Goal: Task Accomplishment & Management: Complete application form

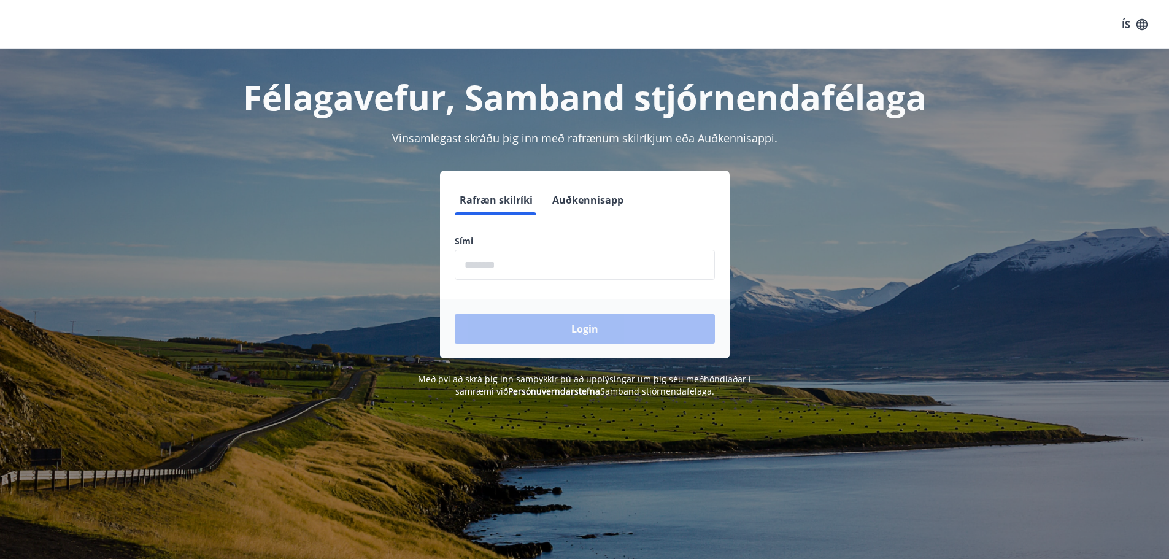
click at [574, 256] on input "phone" at bounding box center [585, 265] width 260 height 30
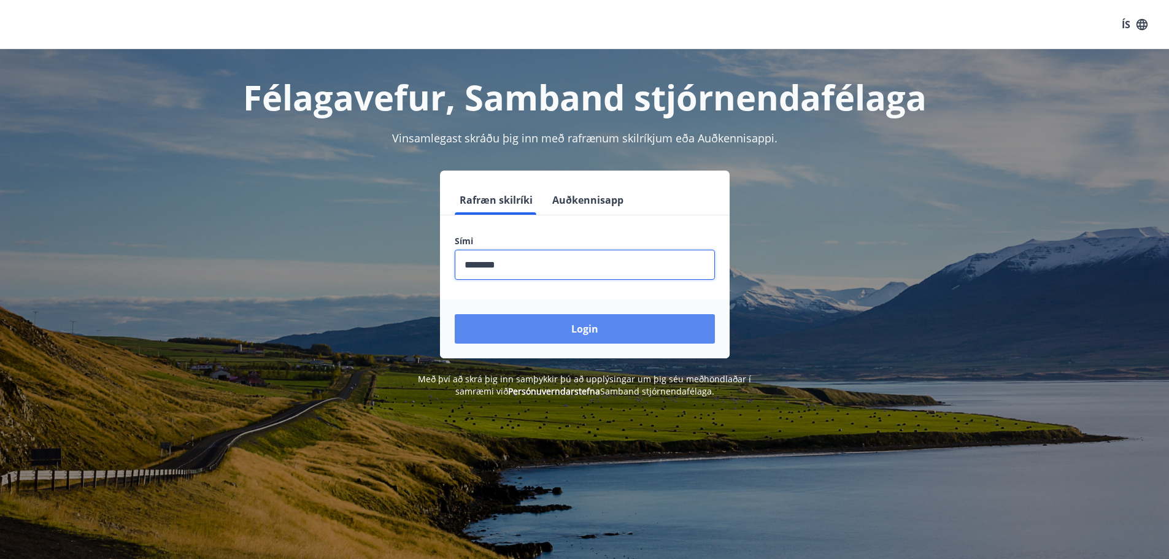
type input "********"
click at [584, 340] on button "Login" at bounding box center [585, 328] width 260 height 29
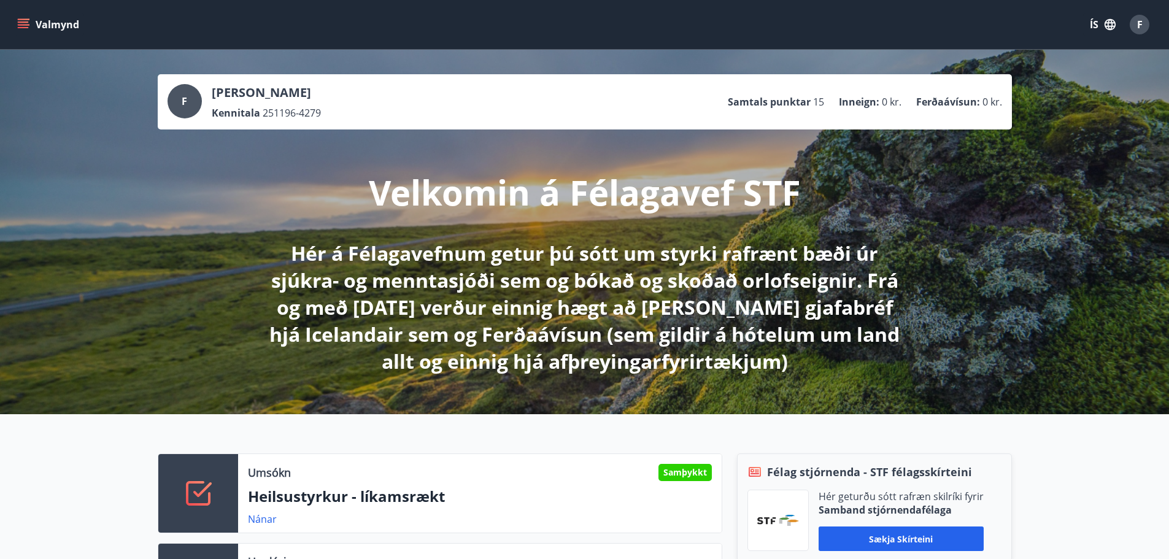
click at [28, 26] on icon "menu" at bounding box center [23, 24] width 12 height 12
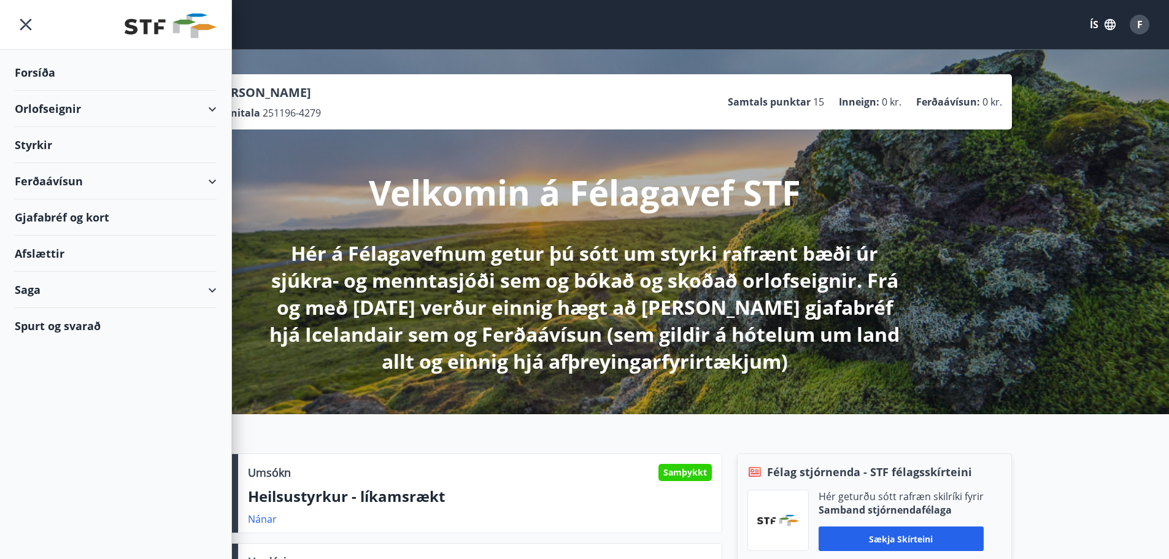
click at [60, 104] on div "Orlofseignir" at bounding box center [116, 109] width 202 height 36
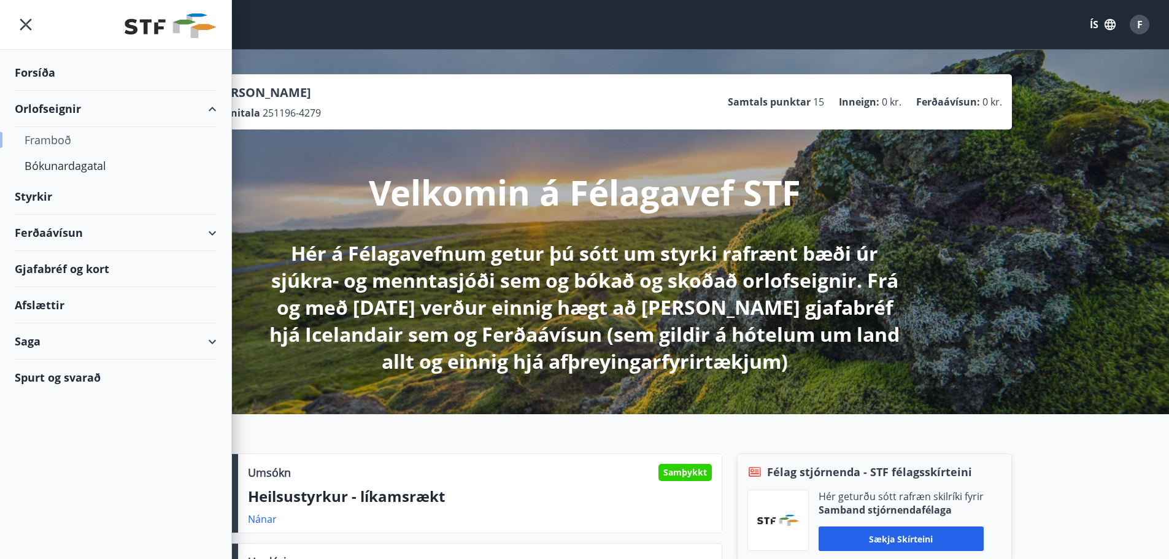
click at [40, 136] on div "Framboð" at bounding box center [116, 140] width 182 height 26
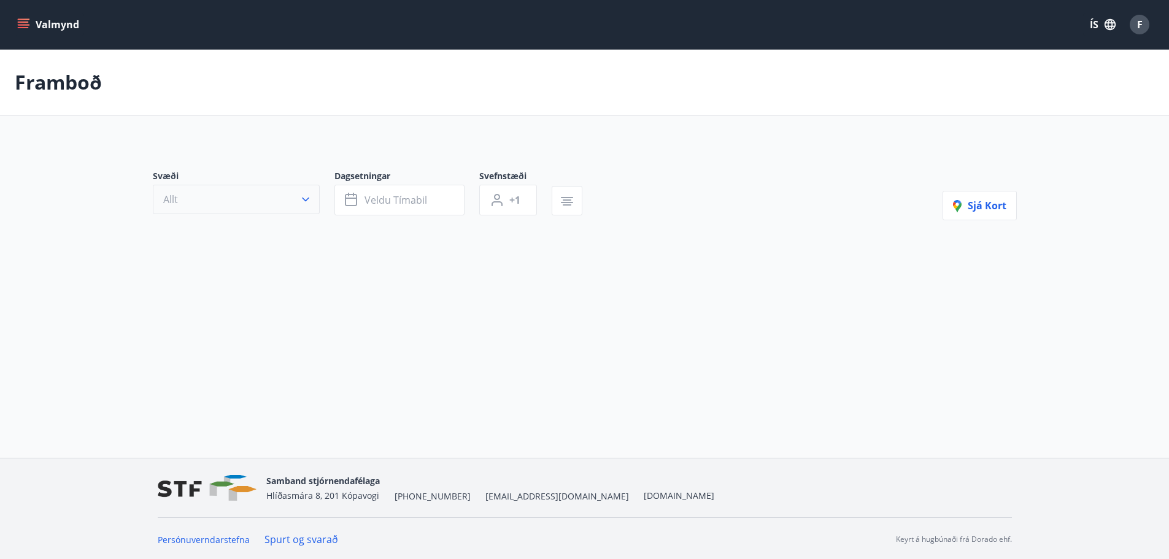
click at [318, 198] on button "Allt" at bounding box center [236, 199] width 167 height 29
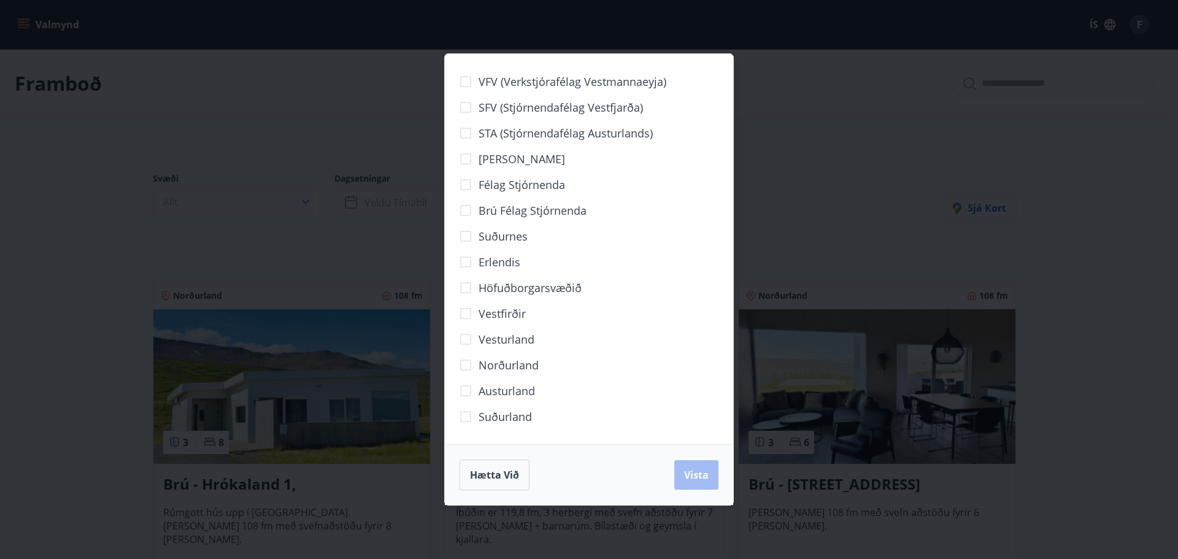
click at [1, 341] on div "VFV (Verkstjórafélag Vestmannaeyja) SFV (Stjórnendafélag Vestfjarða) STA (Stjór…" at bounding box center [589, 279] width 1178 height 559
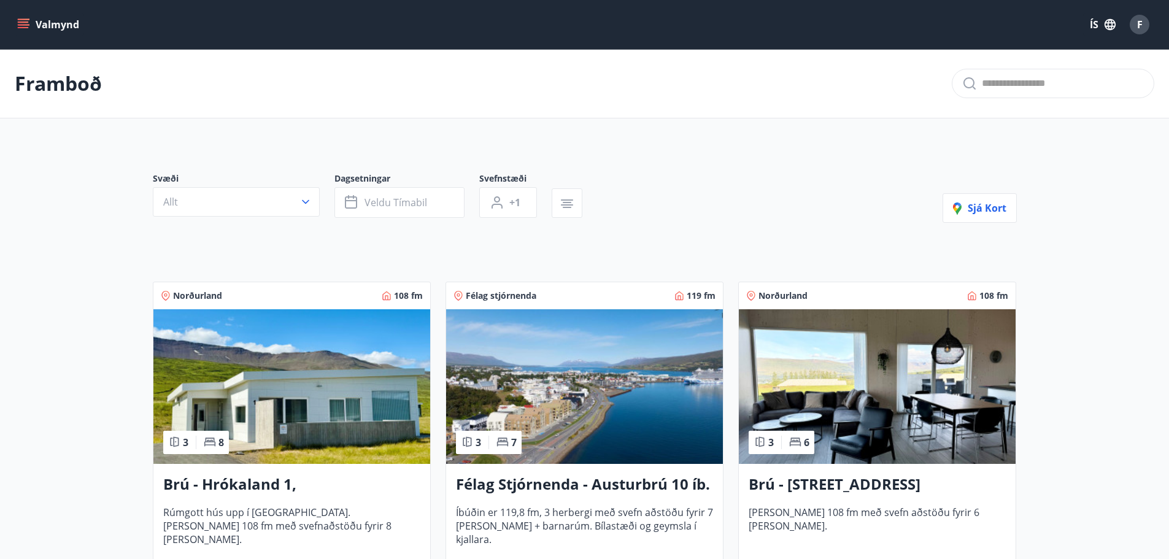
click at [409, 220] on div "Svæði Allt Dagsetningar Veldu tímabil Svefnstæði +1" at bounding box center [375, 197] width 444 height 50
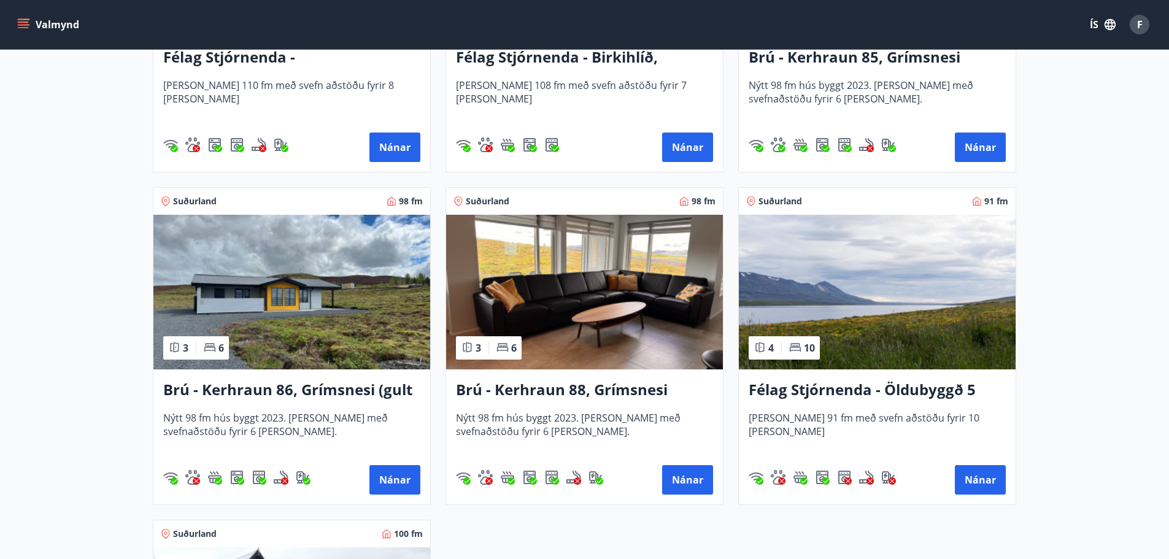
scroll to position [2577, 0]
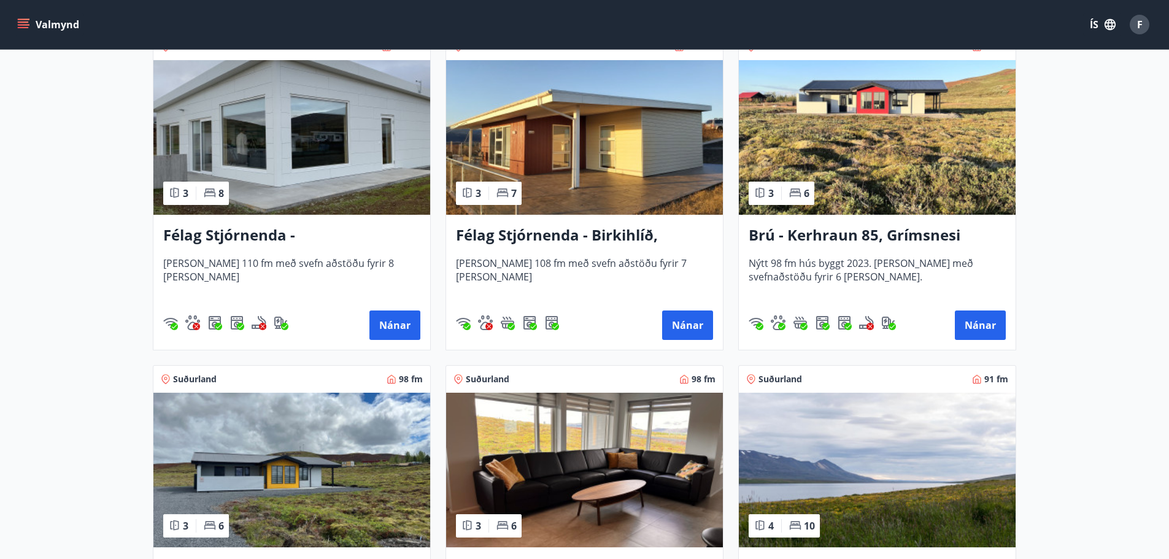
click at [924, 130] on img at bounding box center [877, 137] width 277 height 155
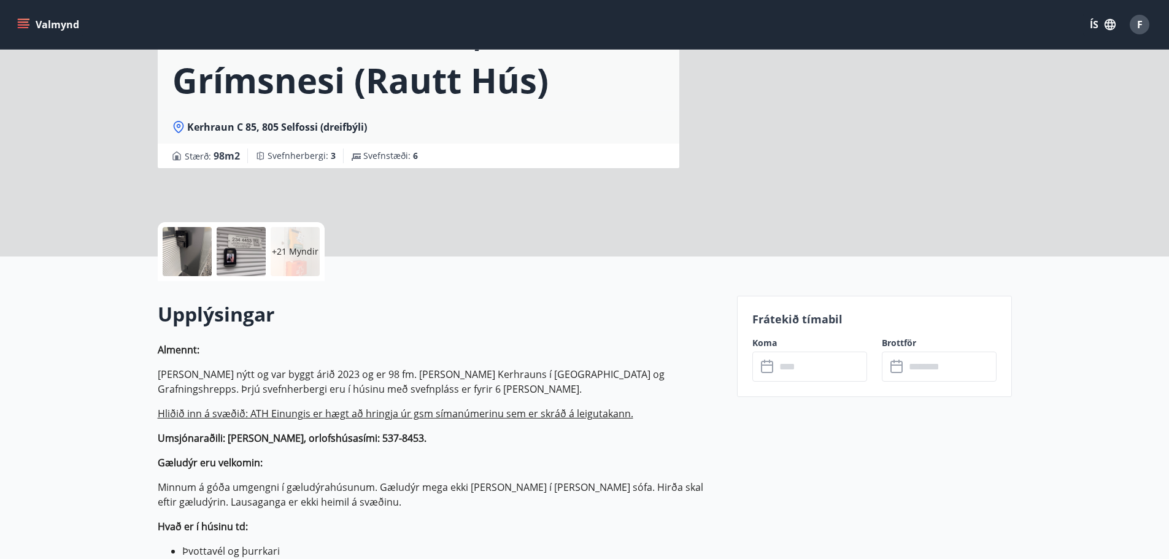
scroll to position [307, 0]
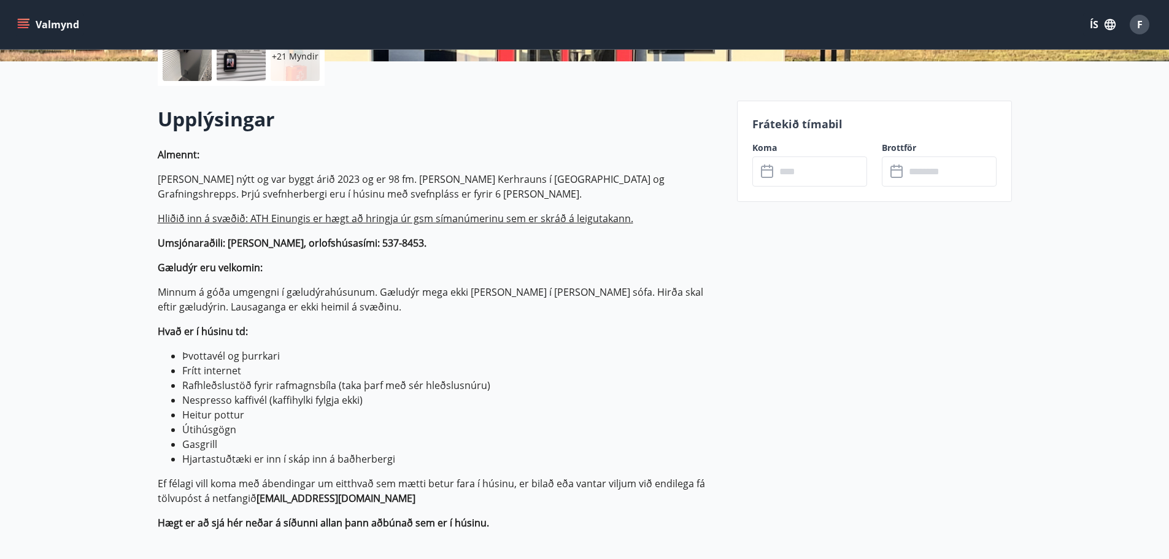
click at [827, 163] on input "text" at bounding box center [821, 171] width 91 height 30
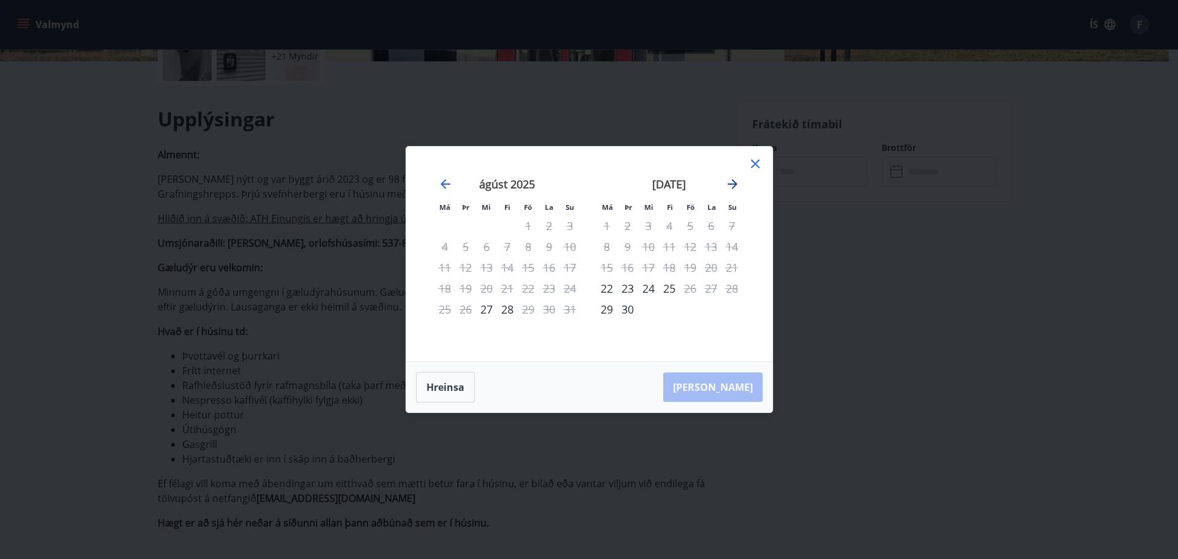
click at [732, 182] on icon "Move forward to switch to the next month." at bounding box center [732, 184] width 15 height 15
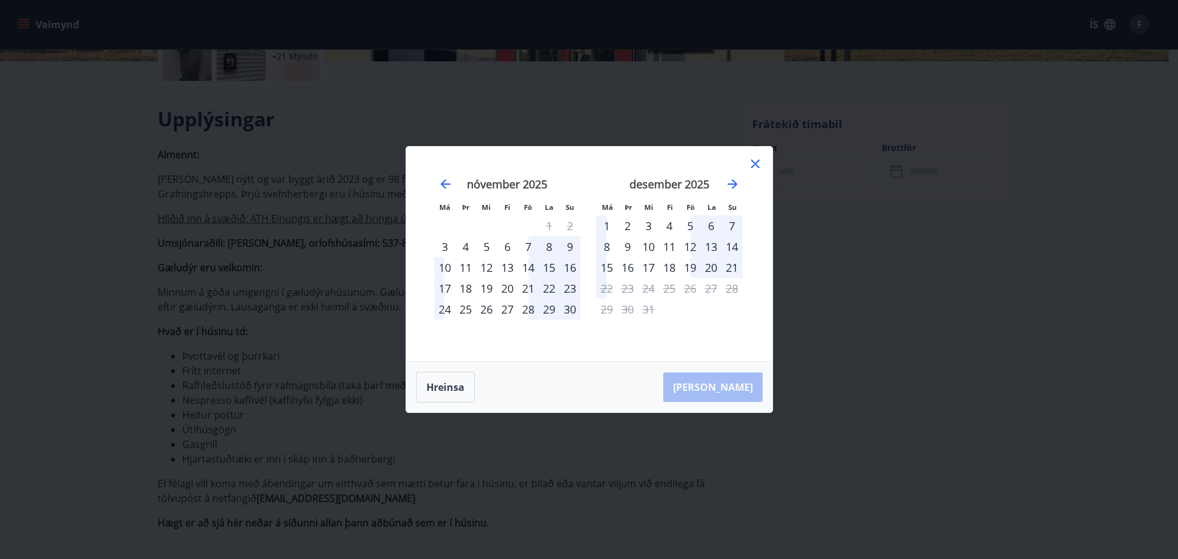
click at [754, 165] on icon at bounding box center [755, 164] width 9 height 9
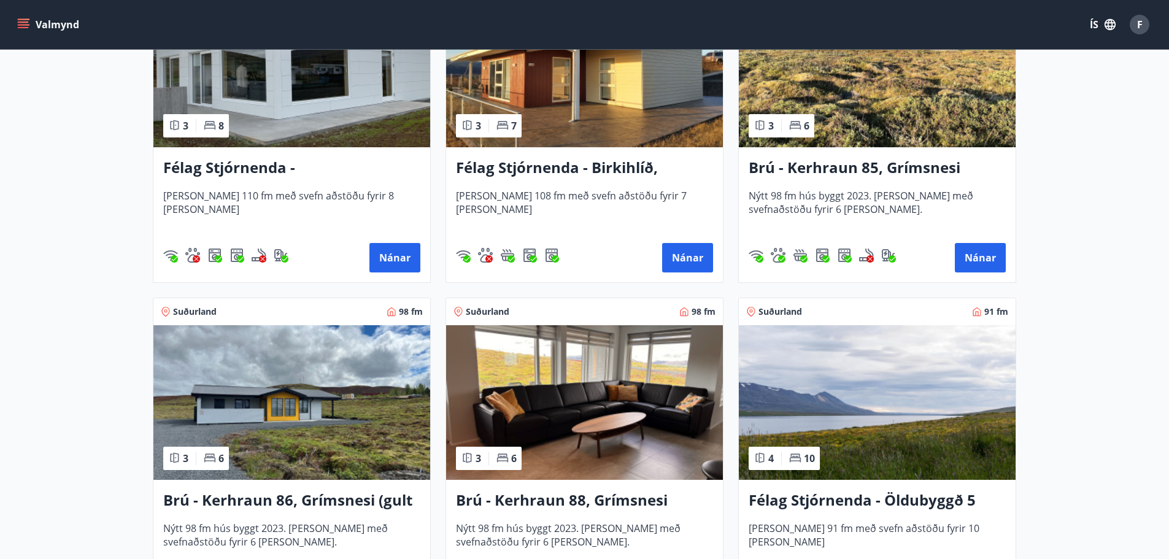
scroll to position [2643, 0]
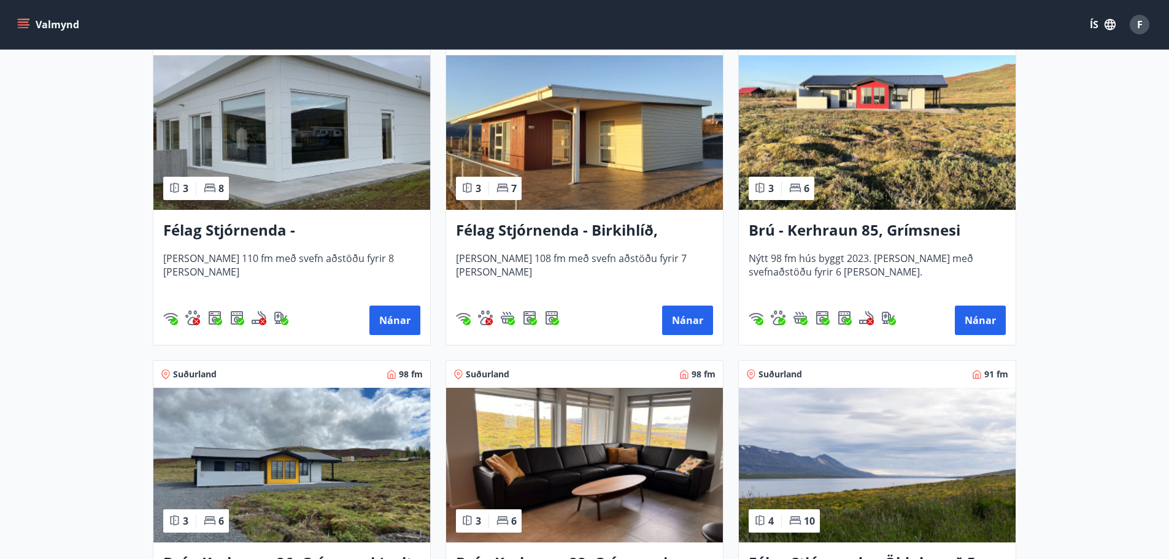
click at [323, 441] on img at bounding box center [291, 465] width 277 height 155
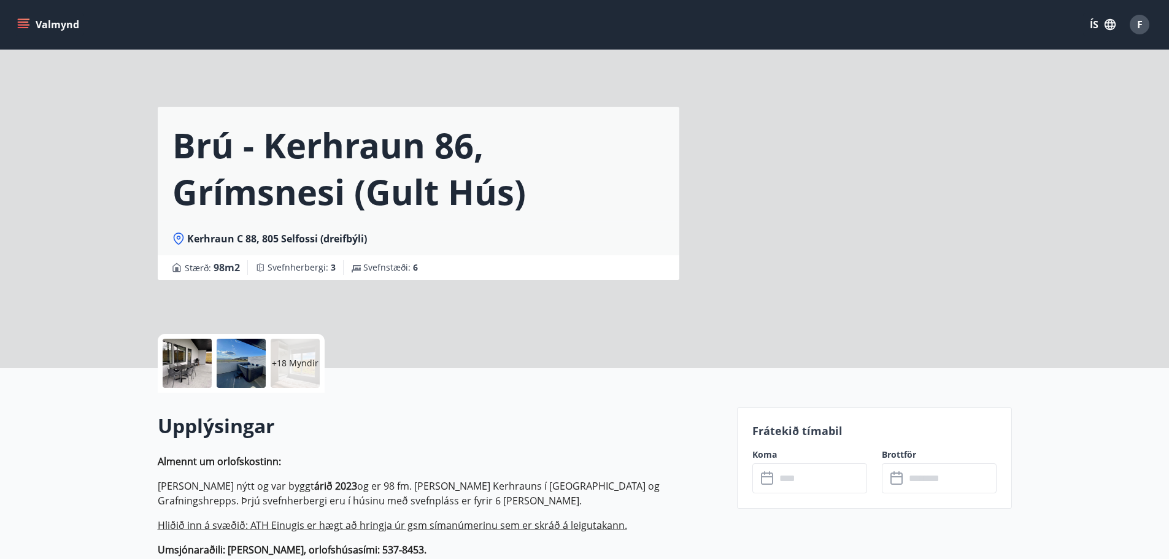
scroll to position [307, 0]
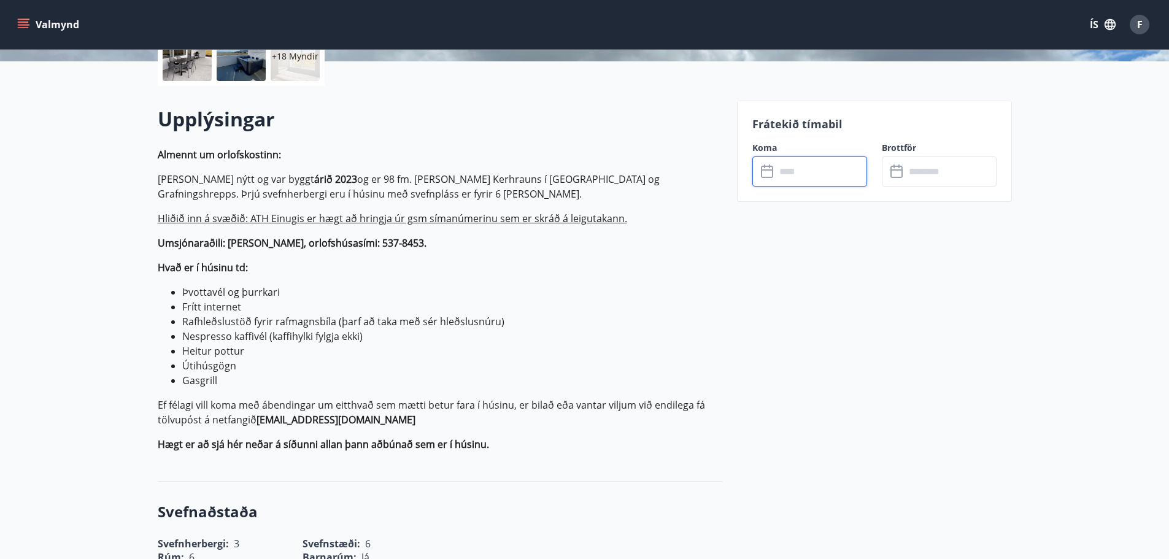
click at [806, 165] on input "text" at bounding box center [821, 171] width 91 height 30
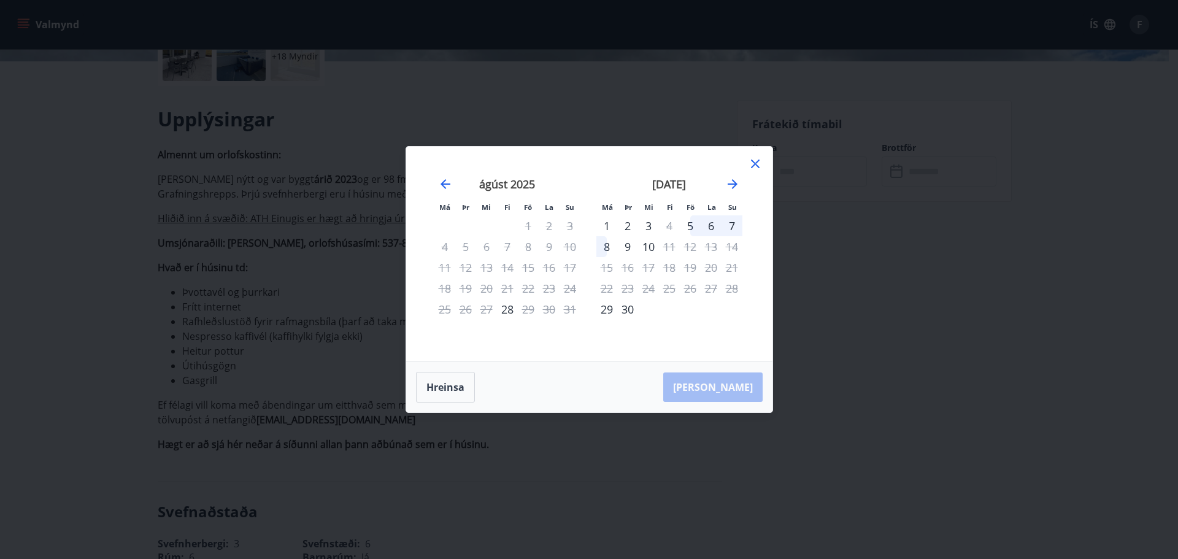
click at [730, 192] on div "september 2025" at bounding box center [669, 188] width 146 height 54
click at [736, 188] on icon "Move forward to switch to the next month." at bounding box center [732, 184] width 15 height 15
click at [757, 171] on icon at bounding box center [755, 163] width 15 height 15
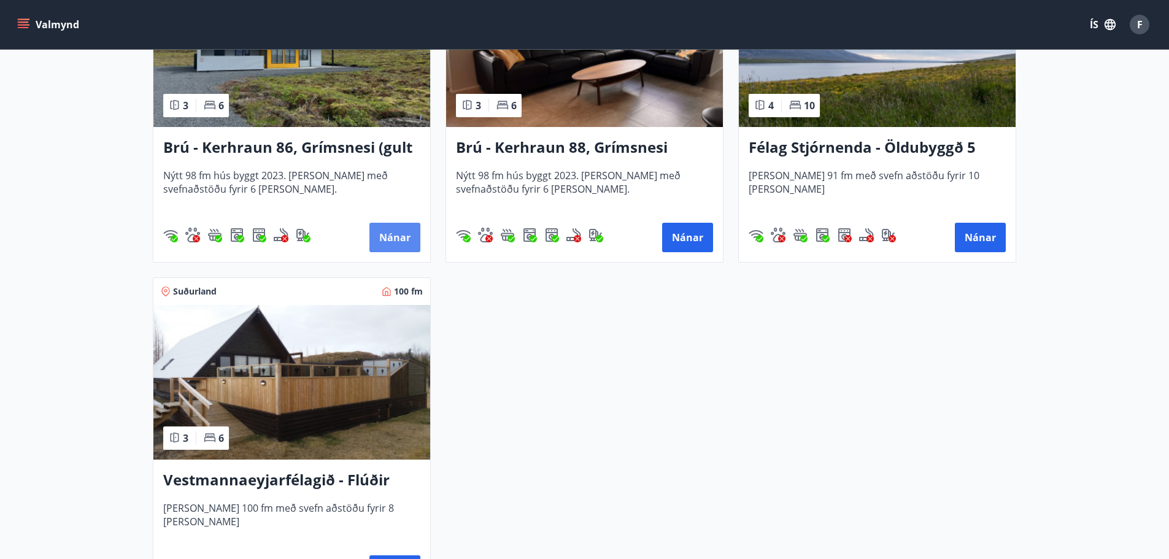
scroll to position [2889, 0]
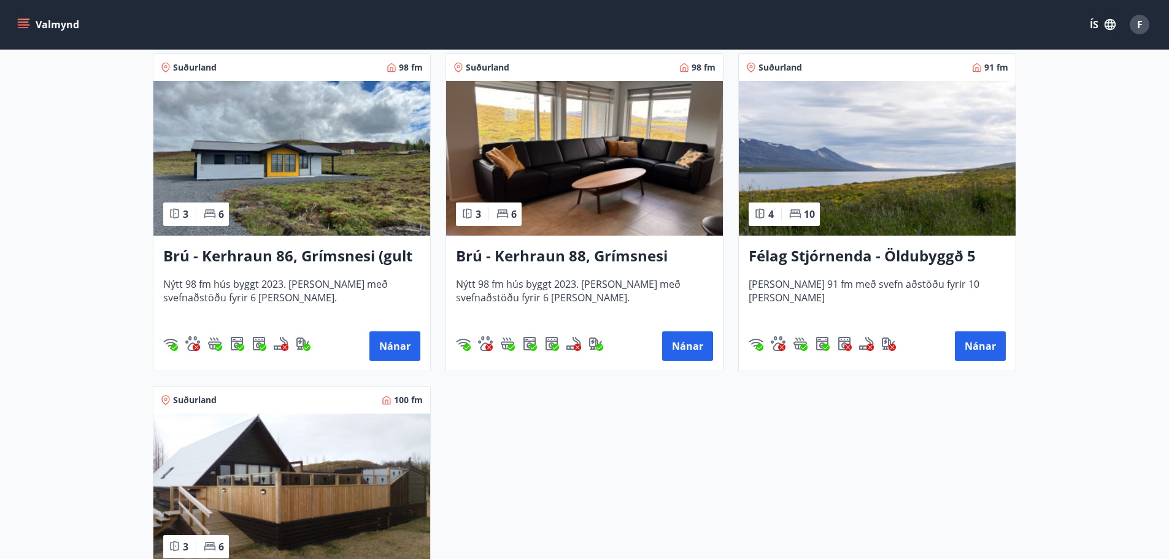
click at [606, 198] on img at bounding box center [584, 158] width 277 height 155
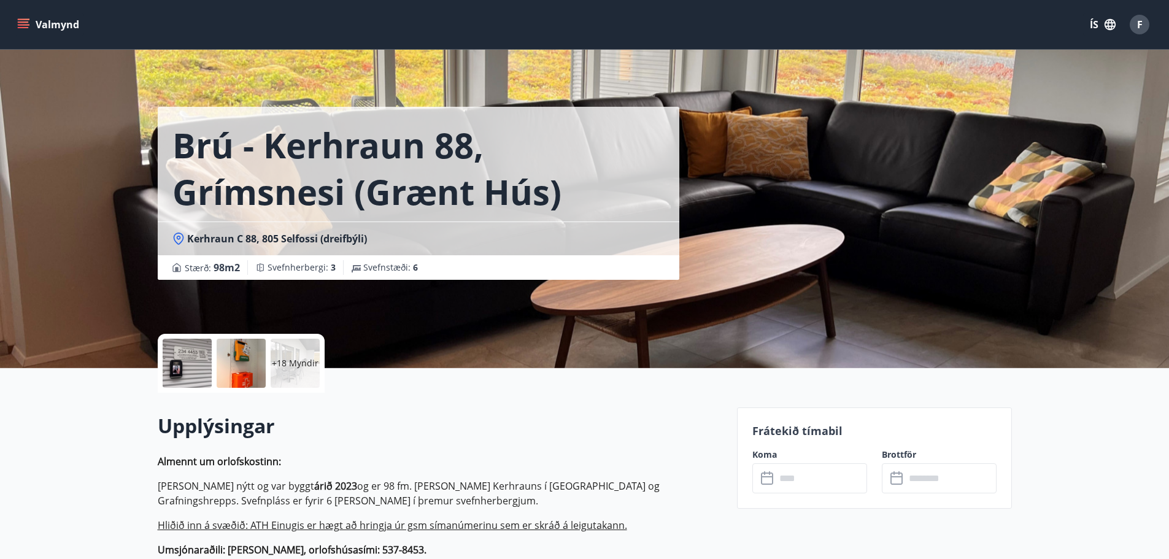
click at [803, 477] on input "text" at bounding box center [821, 478] width 91 height 30
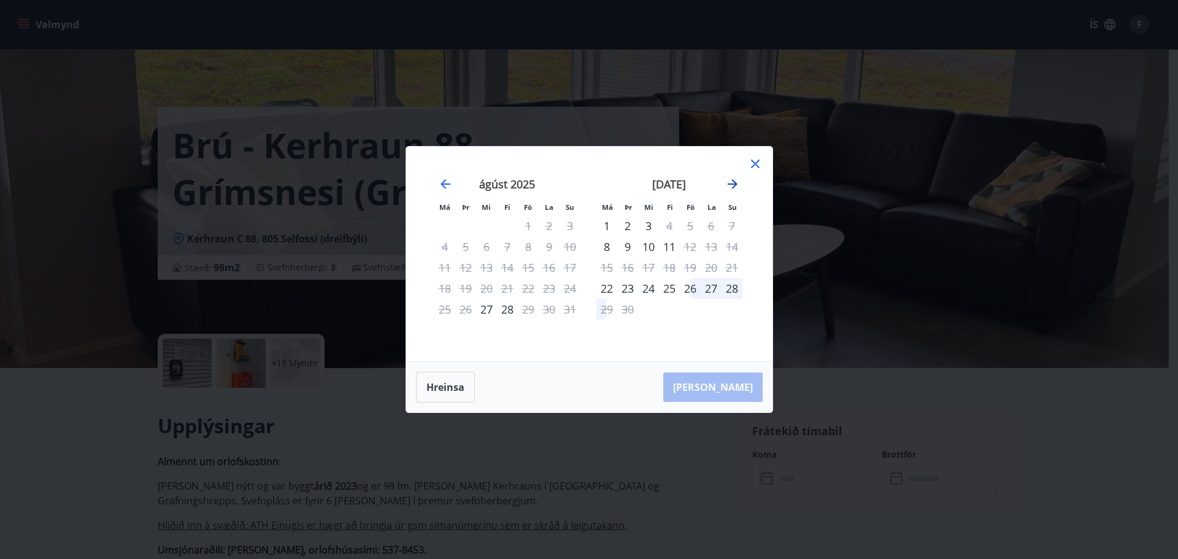
click at [738, 188] on icon "Move forward to switch to the next month." at bounding box center [732, 184] width 15 height 15
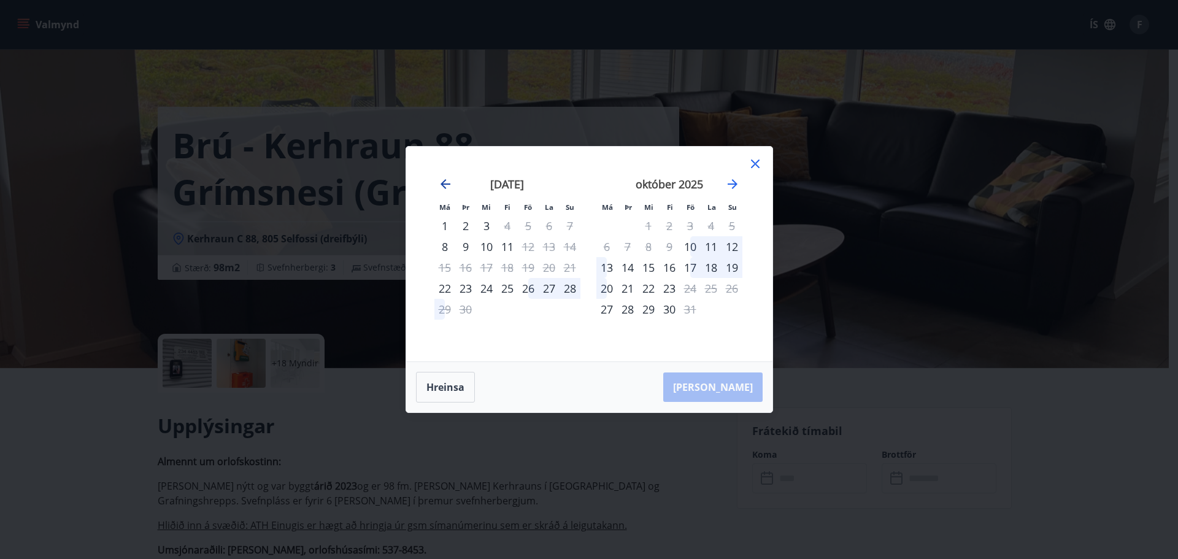
click at [447, 187] on icon "Move backward to switch to the previous month." at bounding box center [445, 184] width 15 height 15
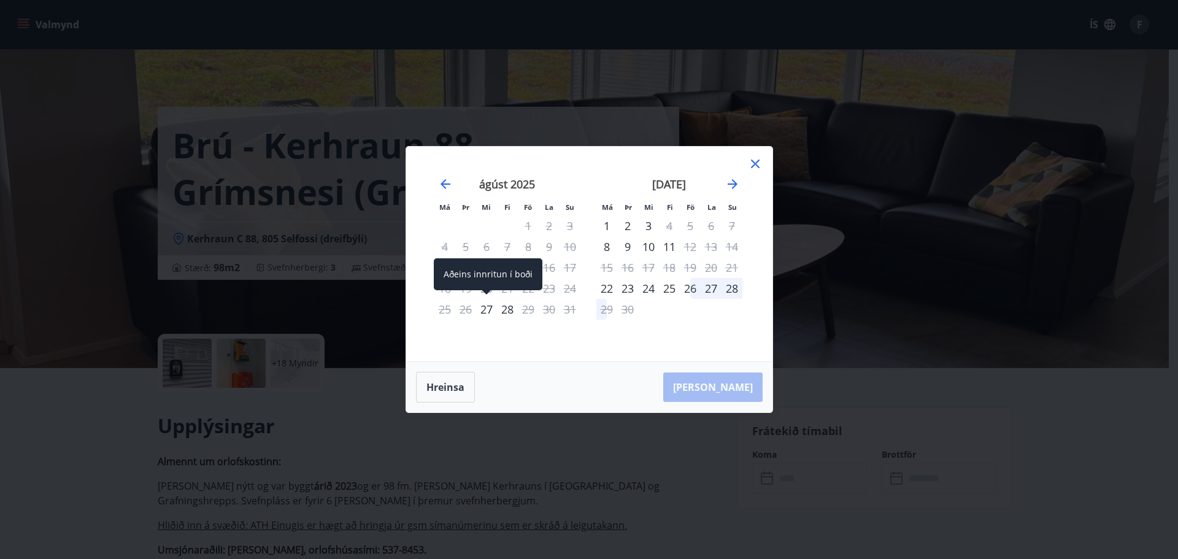
click at [483, 310] on div "27" at bounding box center [486, 309] width 21 height 21
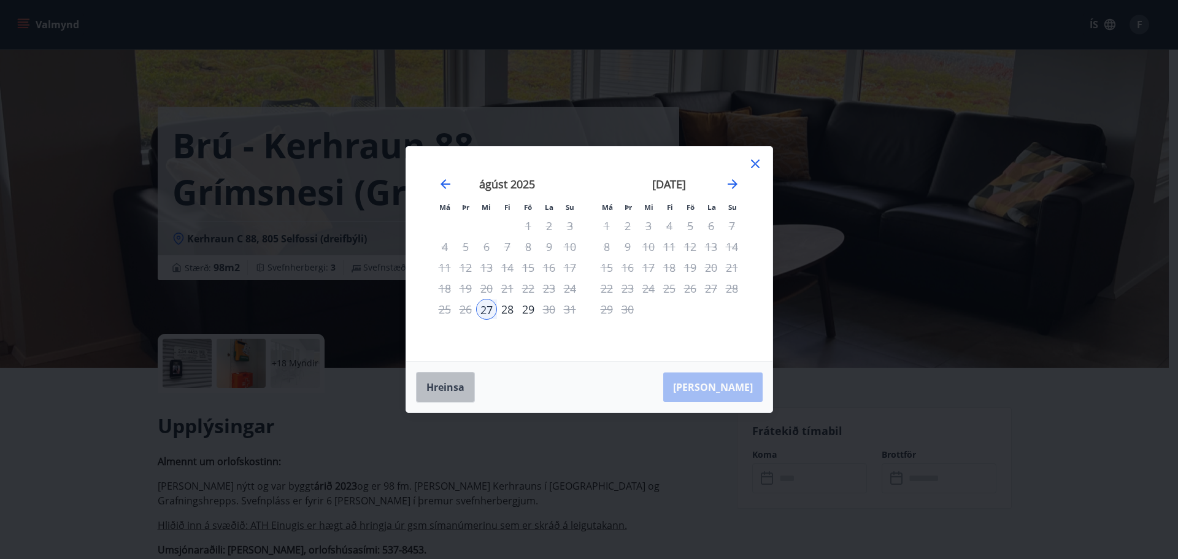
click at [456, 395] on button "Hreinsa" at bounding box center [445, 387] width 59 height 31
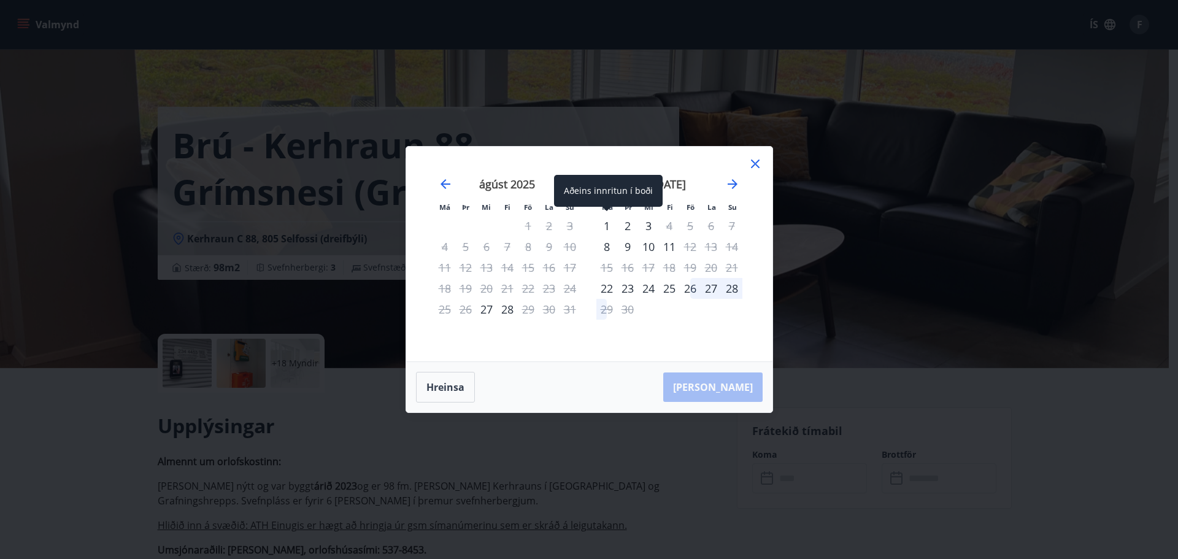
click at [606, 231] on div "1" at bounding box center [606, 225] width 21 height 21
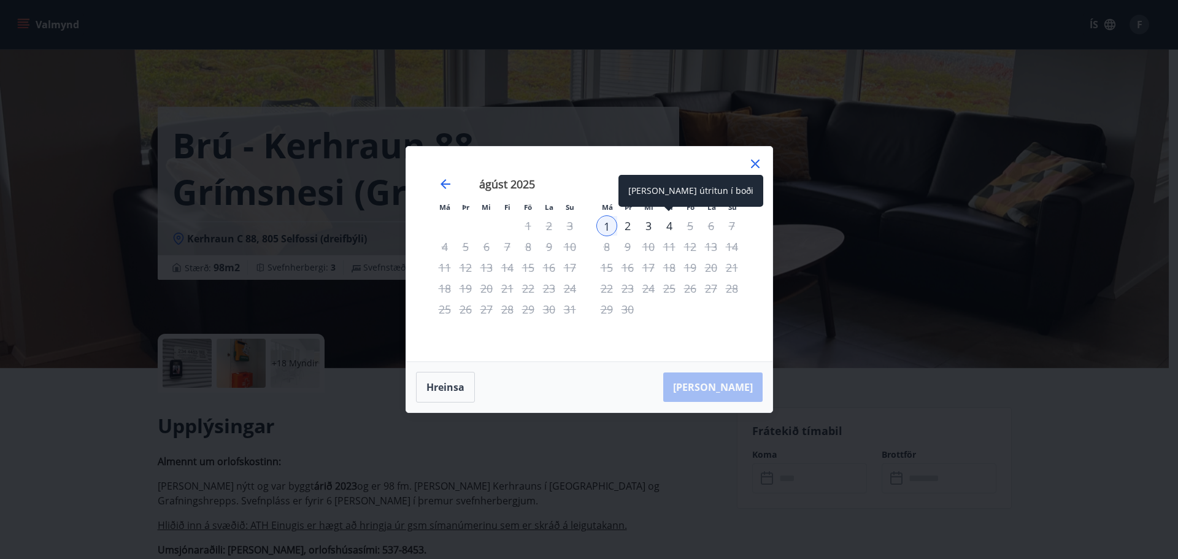
click at [671, 226] on div "4" at bounding box center [669, 225] width 21 height 21
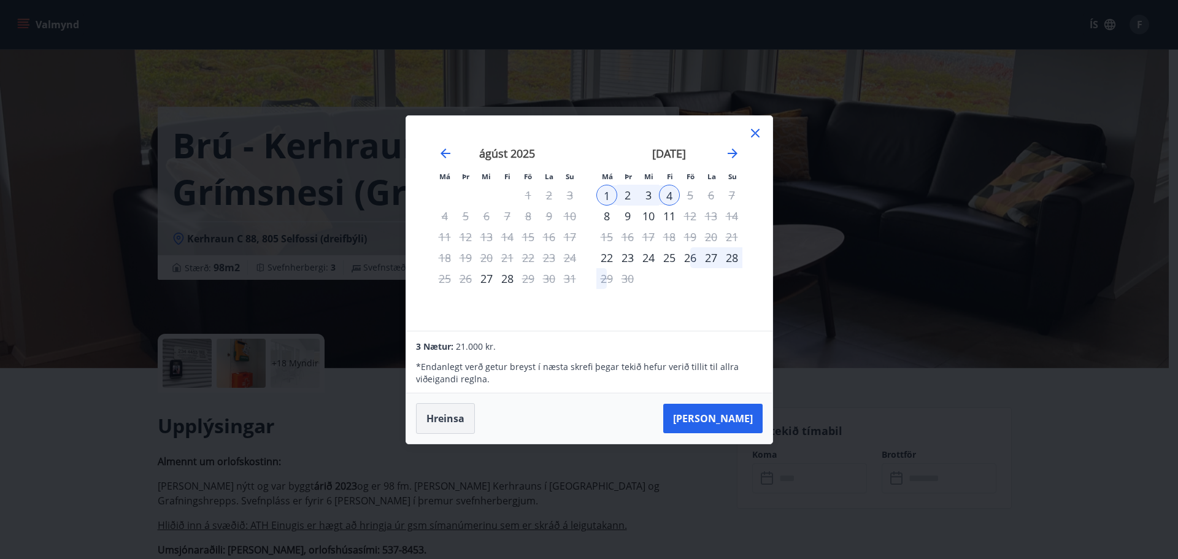
click at [447, 417] on button "Hreinsa" at bounding box center [445, 418] width 59 height 31
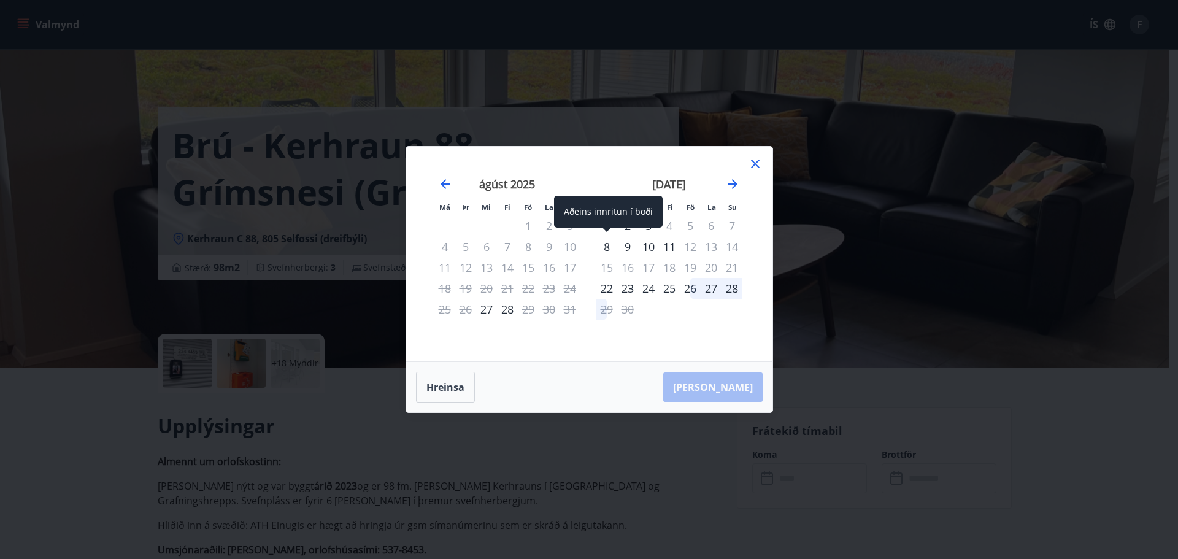
click at [606, 247] on div "8" at bounding box center [606, 246] width 21 height 21
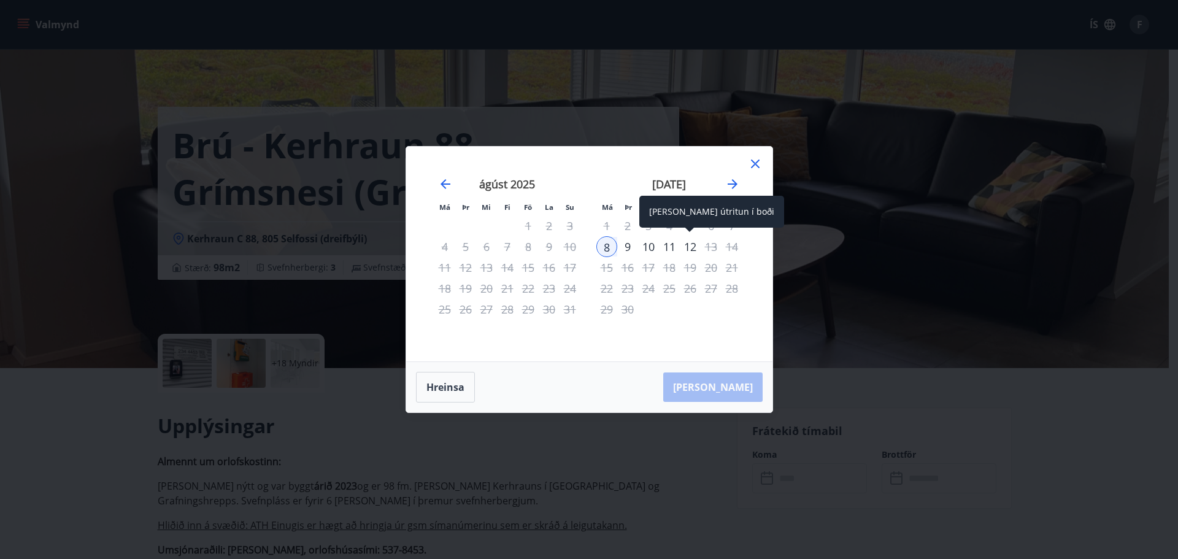
click at [688, 243] on div "12" at bounding box center [690, 246] width 21 height 21
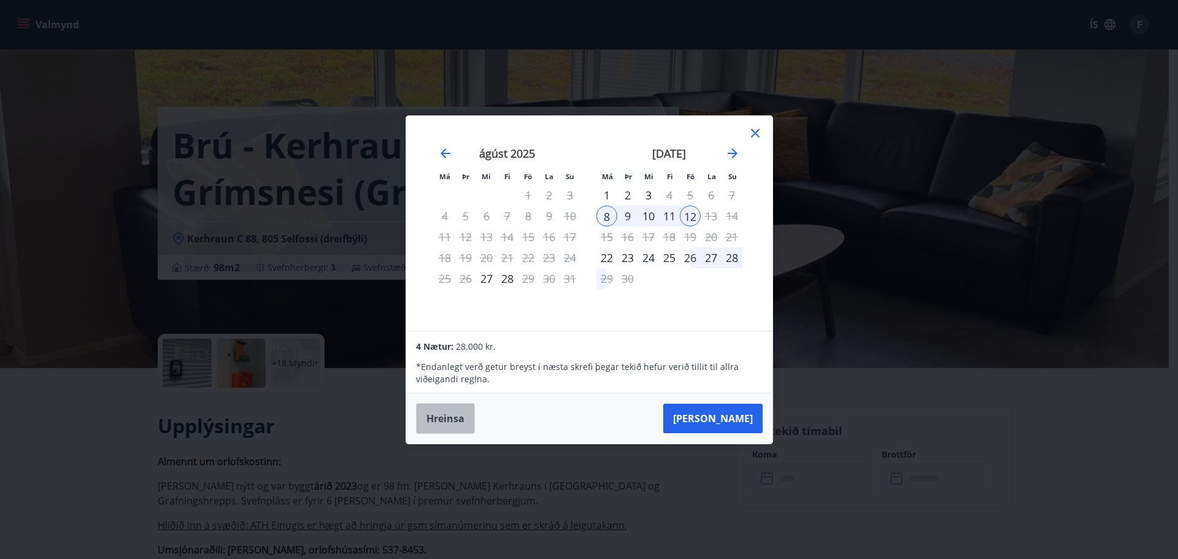
click at [445, 412] on button "Hreinsa" at bounding box center [445, 418] width 59 height 31
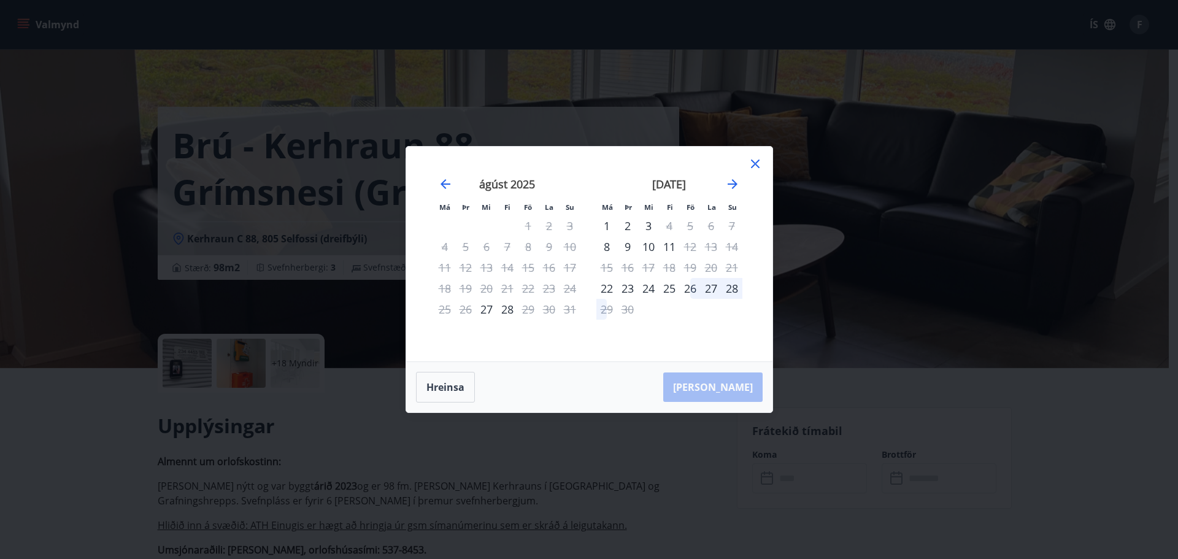
click at [757, 160] on icon at bounding box center [755, 163] width 15 height 15
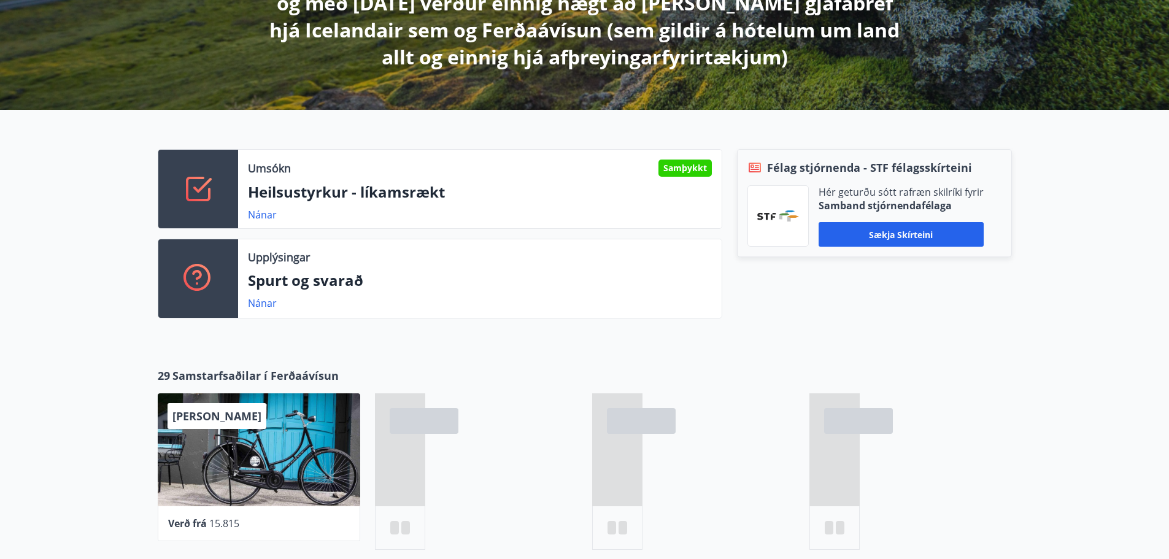
scroll to position [307, 0]
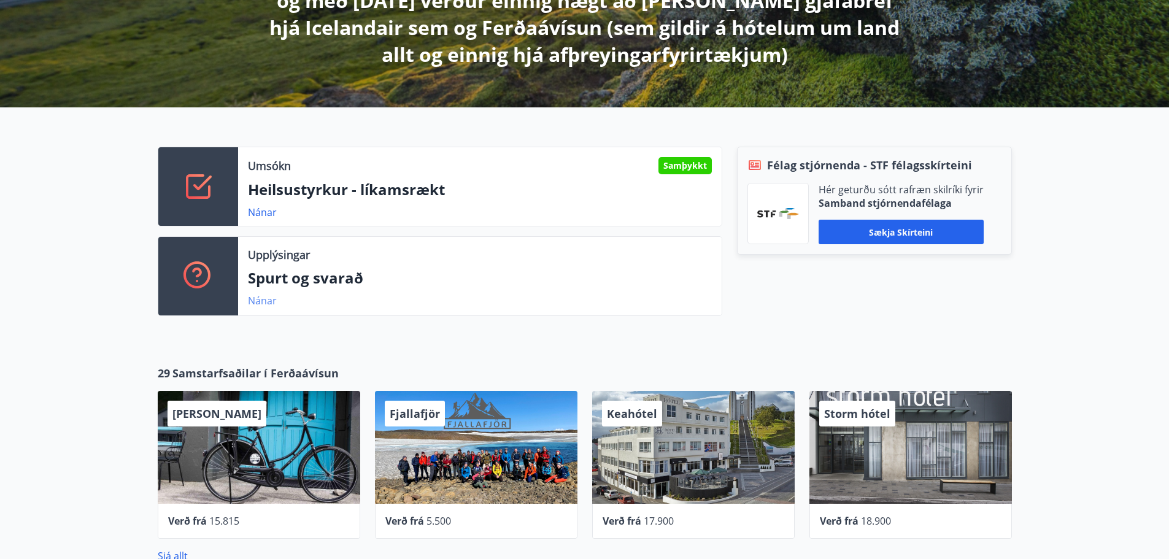
click at [266, 298] on link "Nánar" at bounding box center [262, 300] width 29 height 13
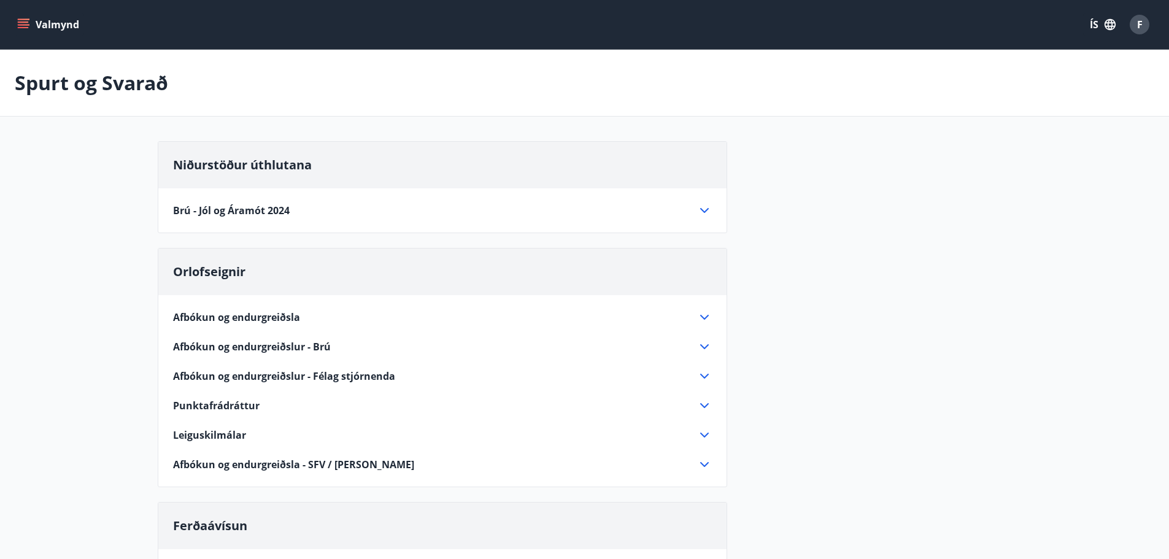
click at [702, 208] on icon at bounding box center [704, 210] width 15 height 15
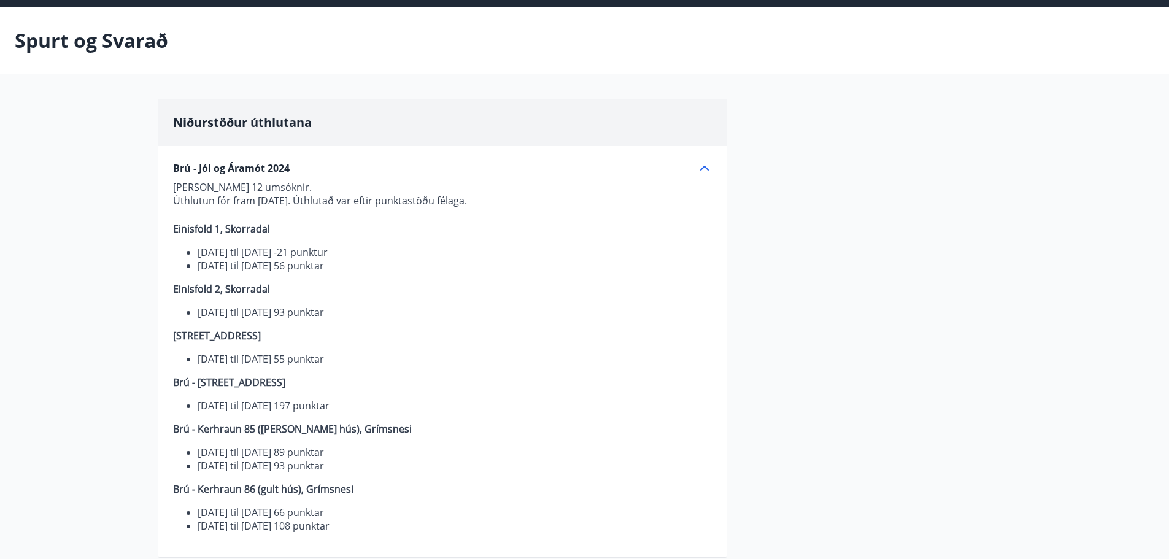
scroll to position [61, 0]
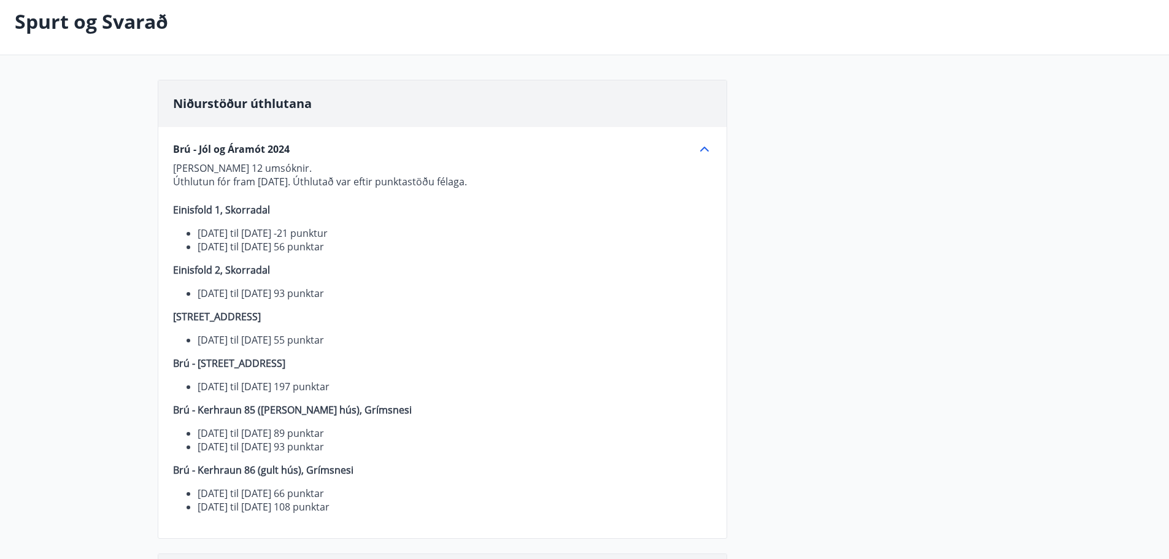
click at [709, 146] on icon at bounding box center [704, 149] width 15 height 15
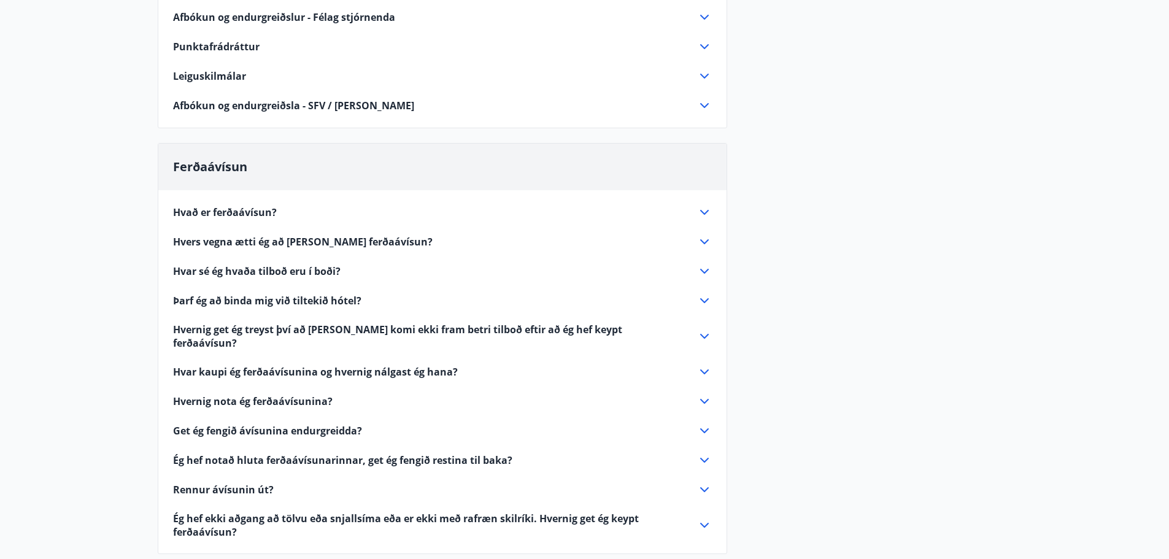
scroll to position [202, 0]
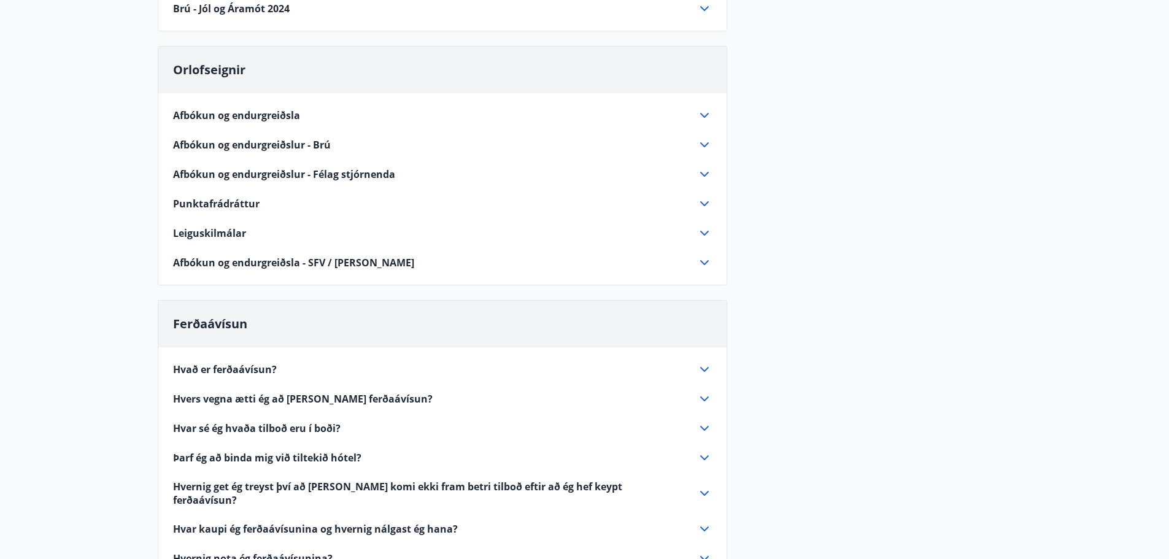
click at [237, 201] on span "Punktafrádráttur" at bounding box center [216, 203] width 87 height 13
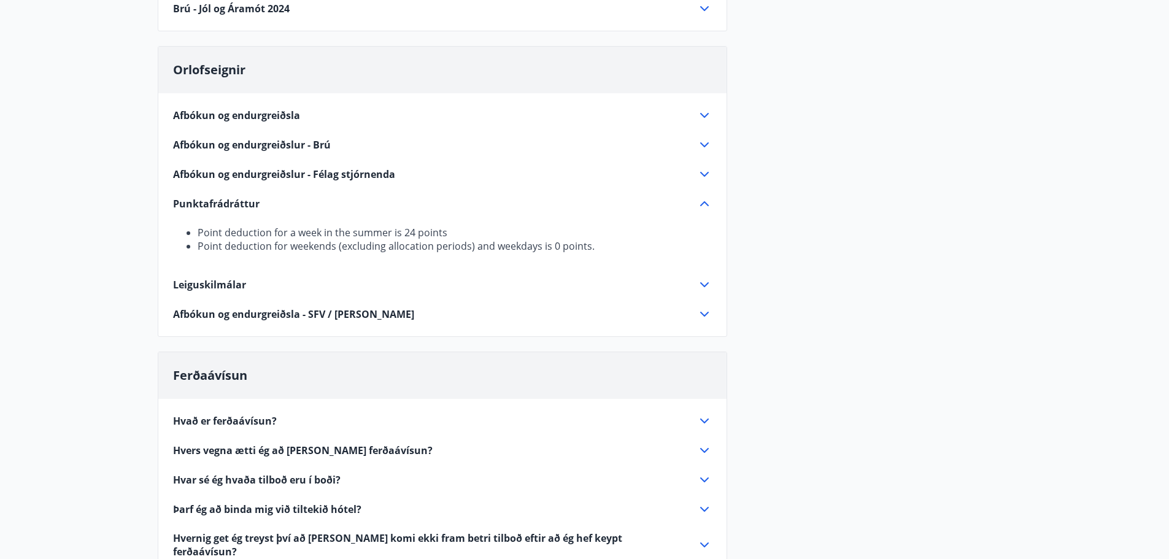
click at [249, 202] on span "Punktafrádráttur" at bounding box center [216, 203] width 87 height 13
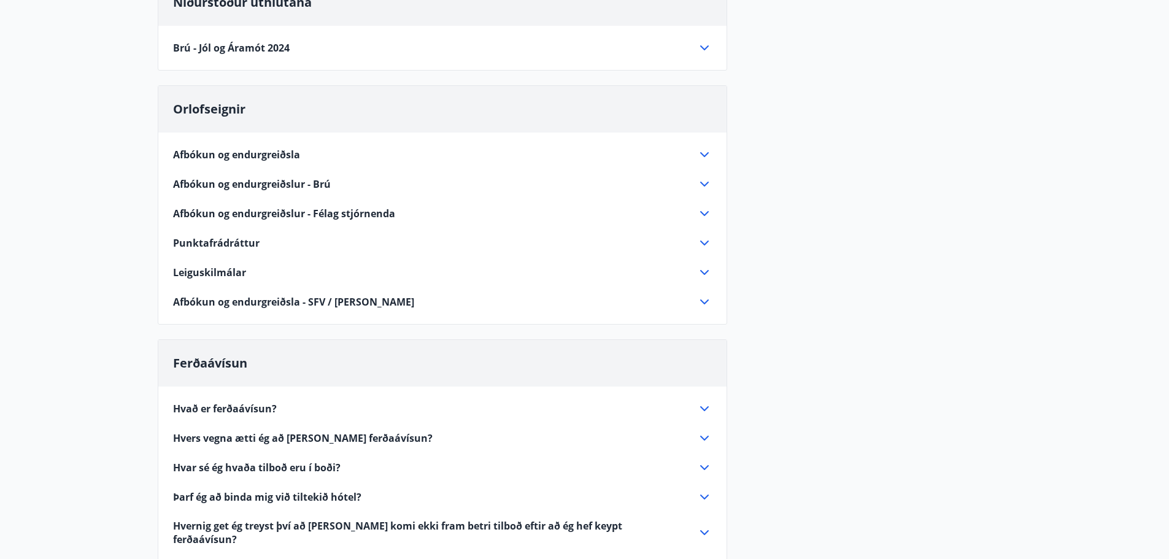
scroll to position [141, 0]
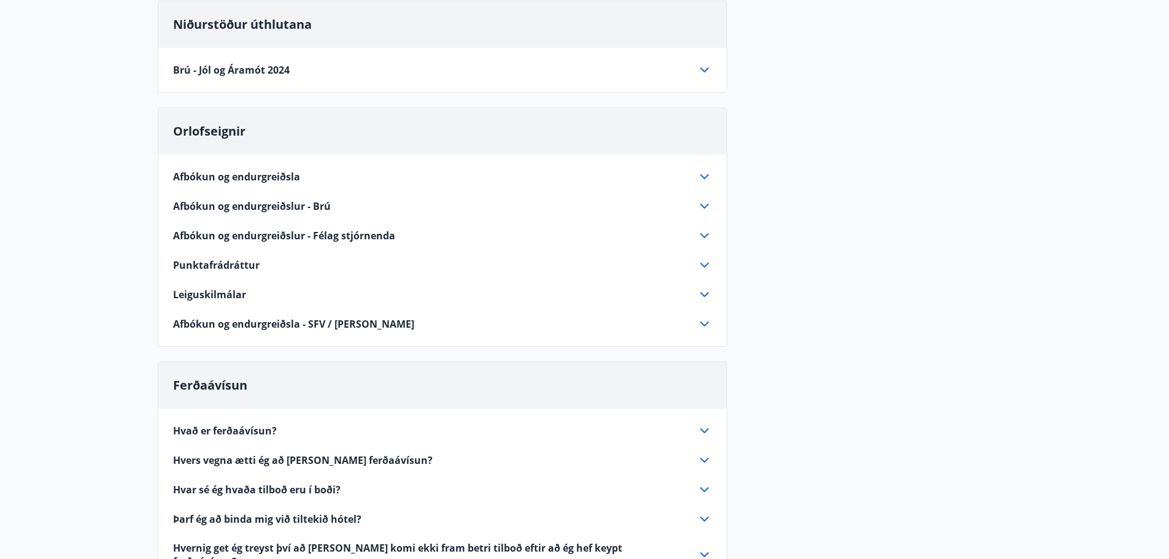
click at [212, 234] on span "Afbókun og endurgreiðslur - Félag stjórnenda" at bounding box center [284, 235] width 222 height 13
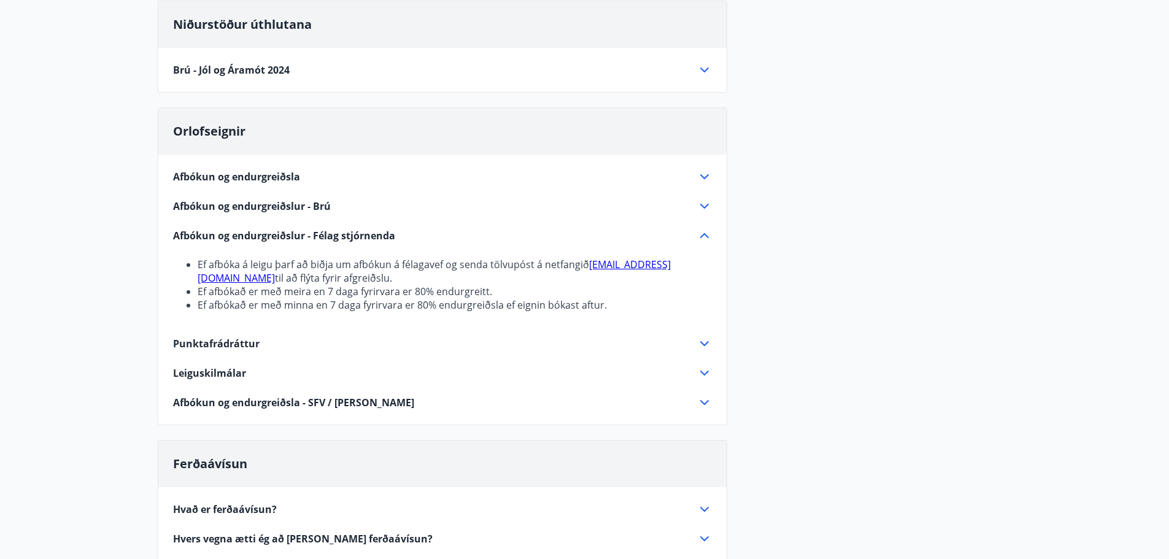
click at [212, 234] on span "Afbókun og endurgreiðslur - Félag stjórnenda" at bounding box center [284, 235] width 222 height 13
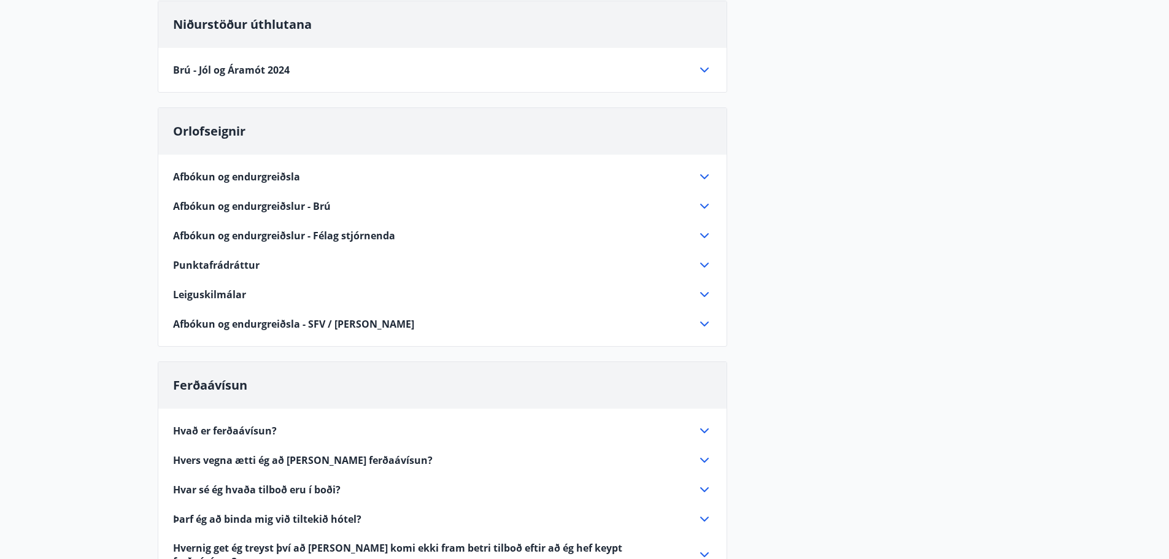
click at [214, 206] on span "Afbókun og endurgreiðslur - Brú" at bounding box center [252, 205] width 158 height 13
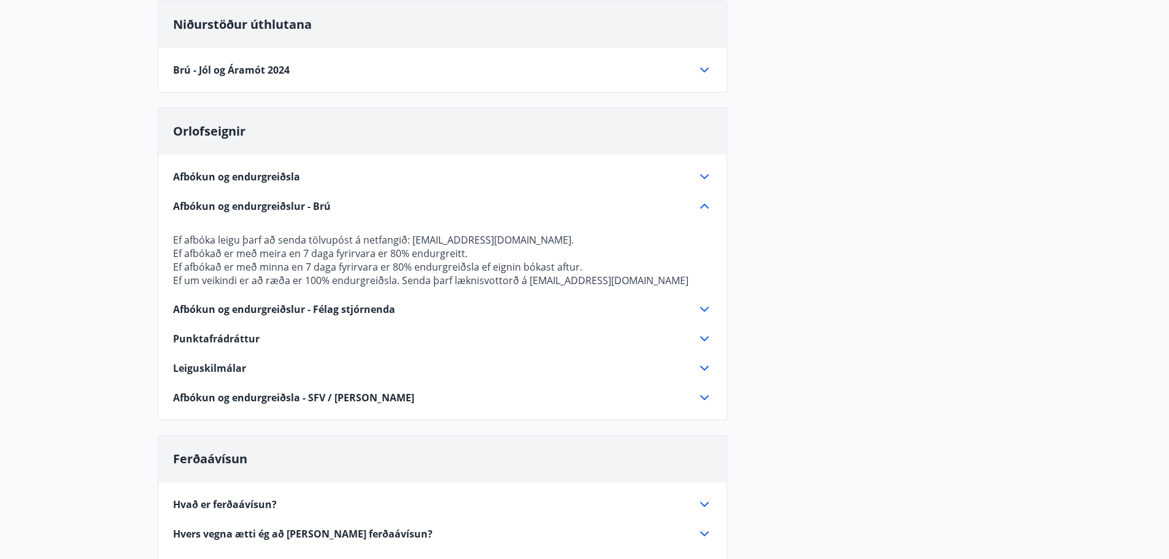
click at [214, 206] on span "Afbókun og endurgreiðslur - Brú" at bounding box center [252, 205] width 158 height 13
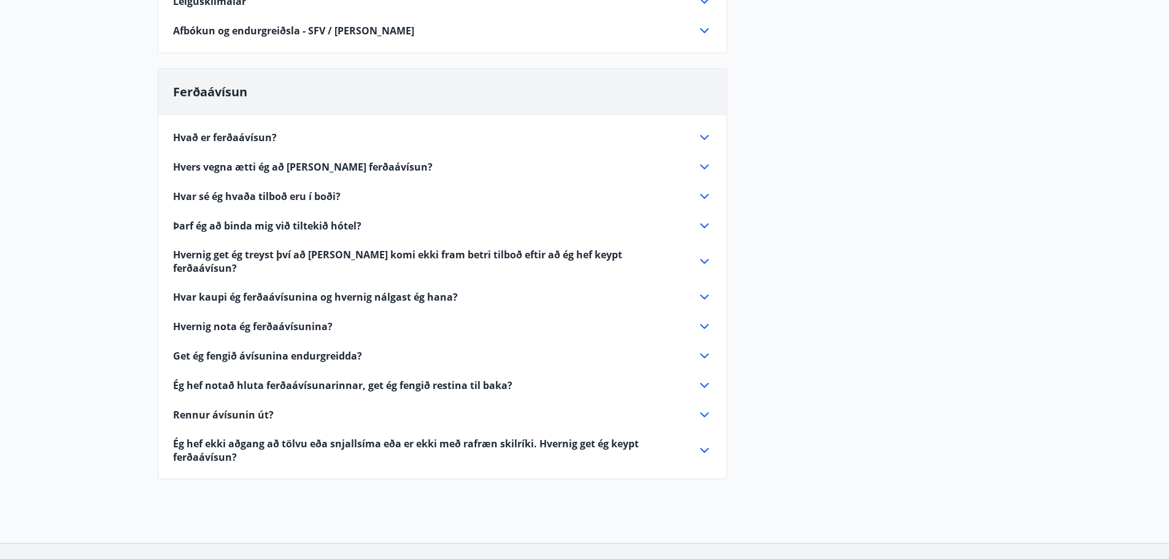
scroll to position [509, 0]
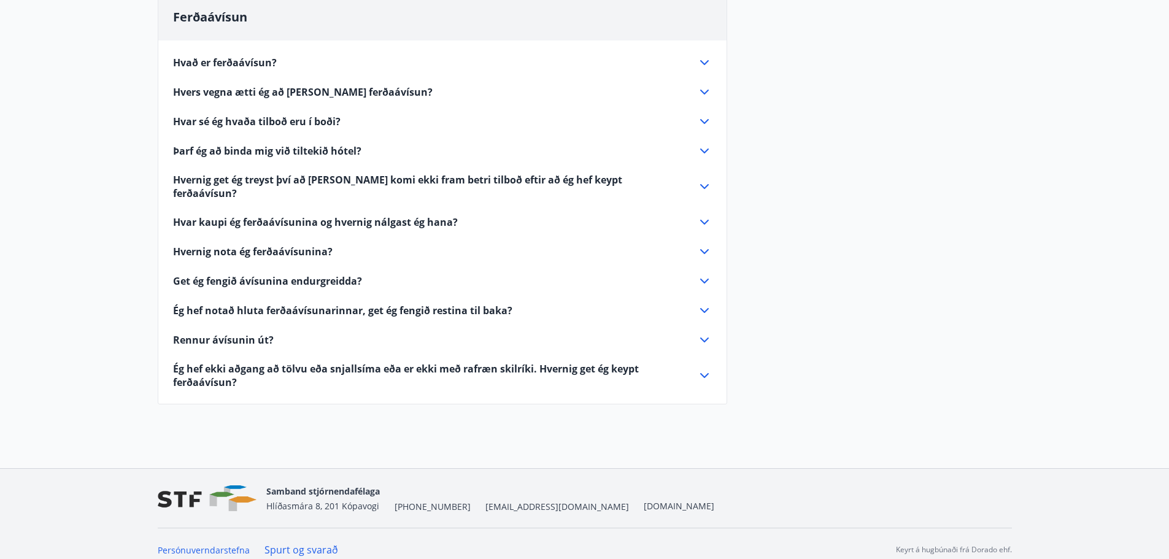
drag, startPoint x: 262, startPoint y: 338, endPoint x: 255, endPoint y: 339, distance: 7.4
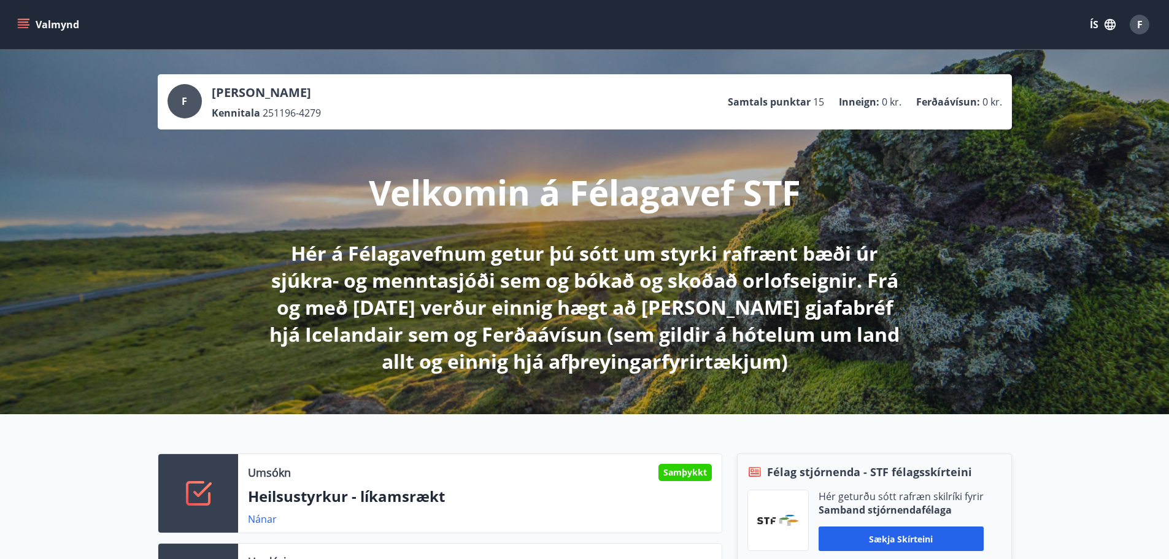
click at [24, 23] on icon "menu" at bounding box center [23, 24] width 12 height 12
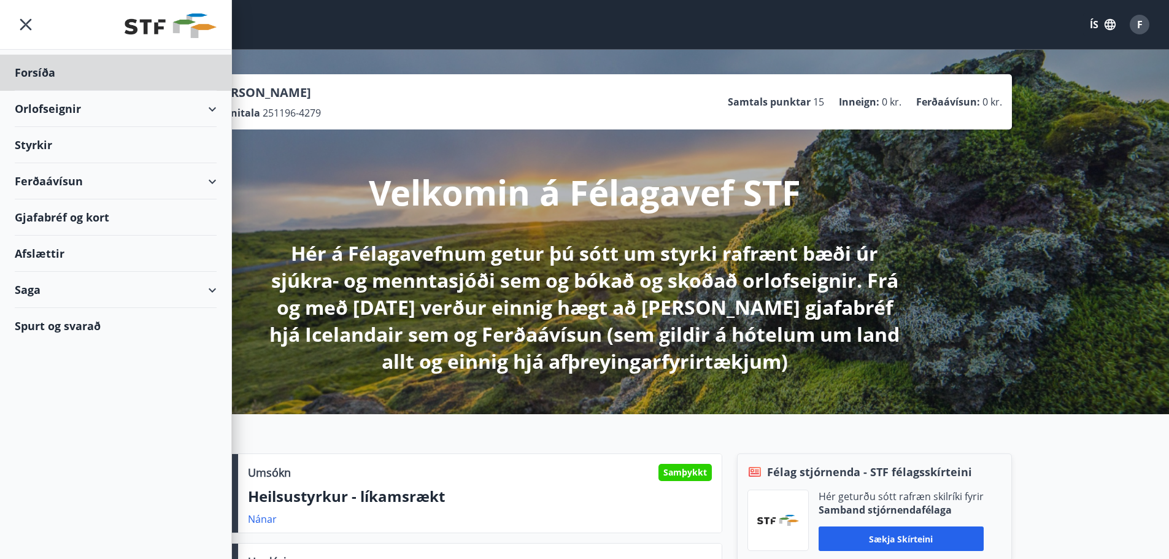
click at [56, 91] on div "Styrkir" at bounding box center [116, 73] width 202 height 36
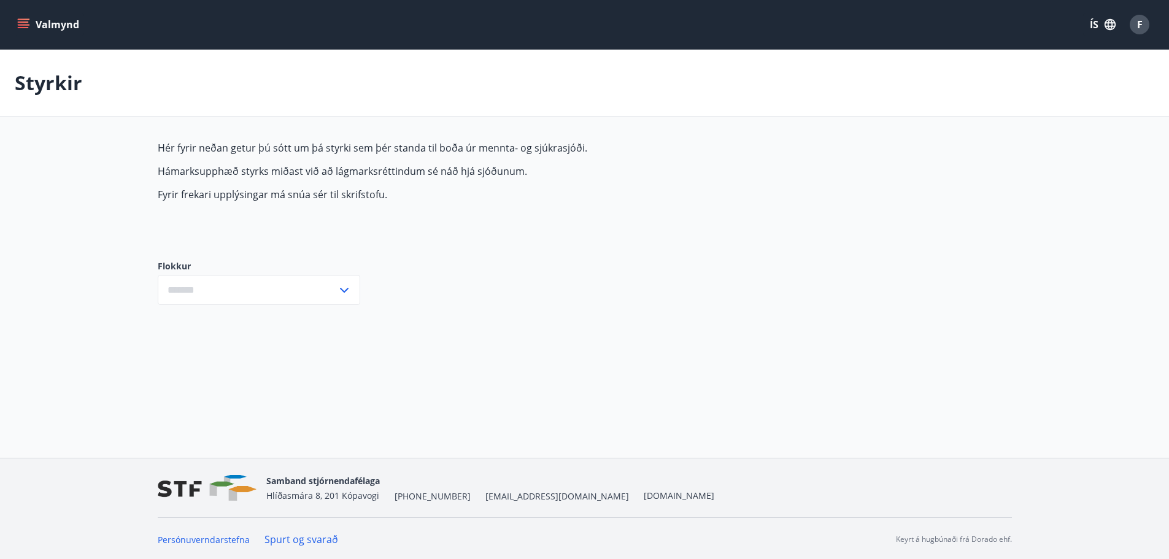
type input "***"
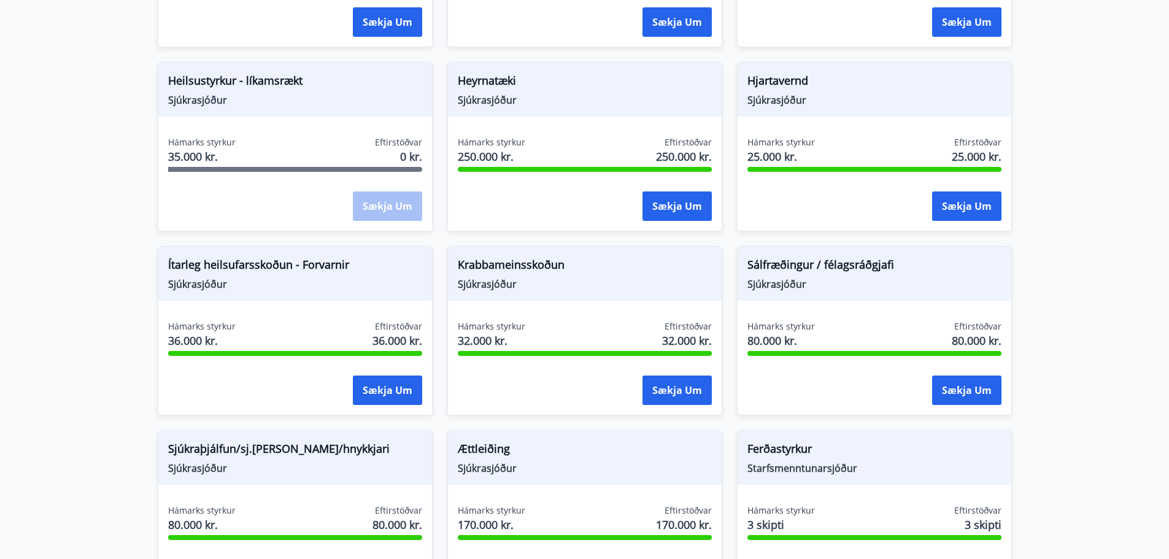
scroll to position [552, 0]
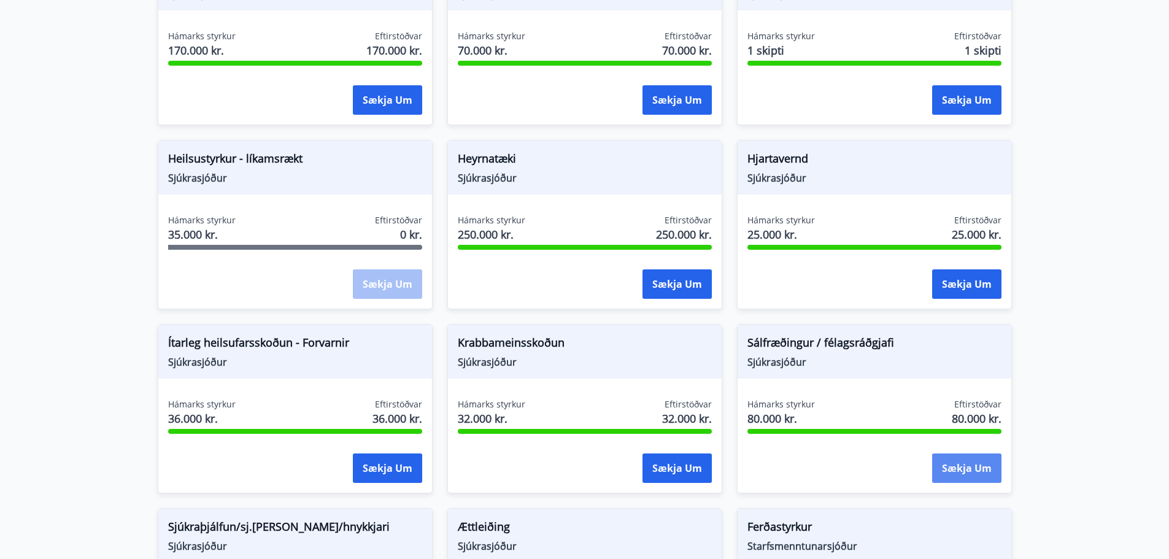
click at [956, 474] on button "Sækja um" at bounding box center [966, 467] width 69 height 29
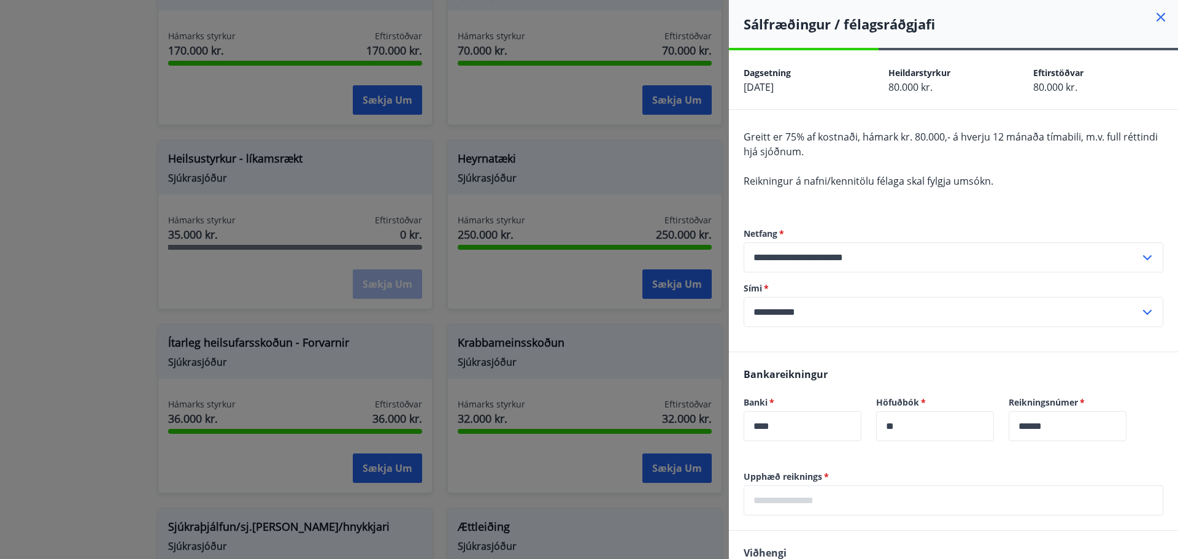
click at [77, 349] on div at bounding box center [589, 279] width 1178 height 559
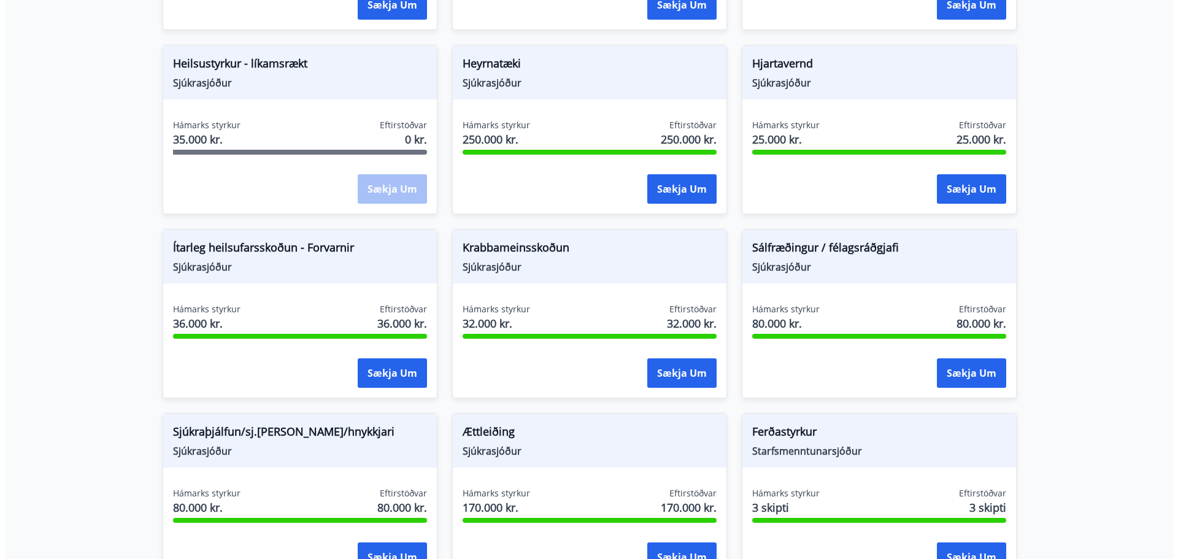
scroll to position [920, 0]
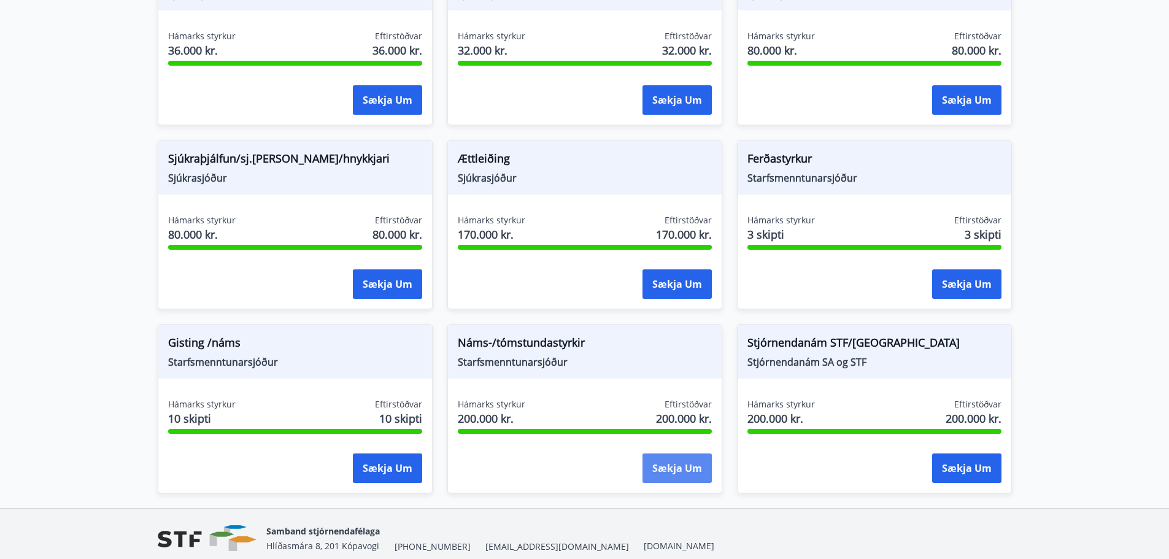
click at [697, 458] on button "Sækja um" at bounding box center [676, 467] width 69 height 29
